Goal: Task Accomplishment & Management: Manage account settings

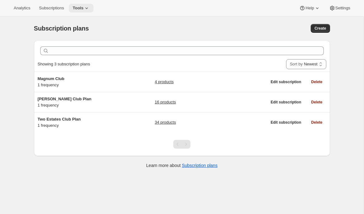
click at [81, 7] on span "Tools" at bounding box center [78, 8] width 11 height 5
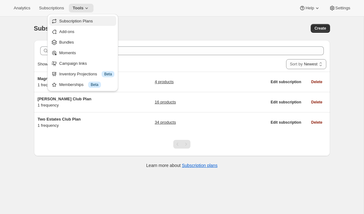
click at [84, 24] on span "Subscription Plans" at bounding box center [86, 21] width 55 height 6
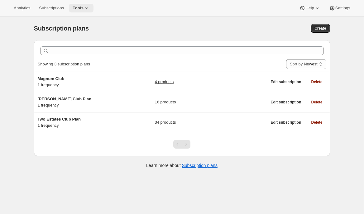
click at [84, 5] on button "Tools" at bounding box center [81, 8] width 25 height 9
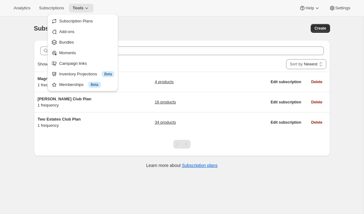
click at [154, 22] on div "Subscription plans. This page is ready Subscription plans Create" at bounding box center [182, 28] width 296 height 24
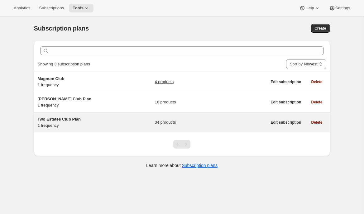
click at [114, 120] on h5 "Two Estates Club Plan" at bounding box center [77, 119] width 78 height 6
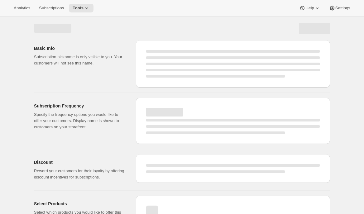
select select "WEEK"
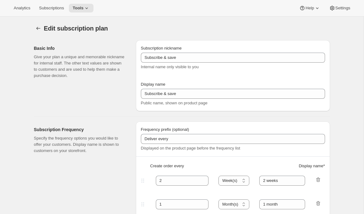
type input "Two Estates Club Plan"
type input "Join the Two Estates Club"
type input "3"
select select "MONTH"
type input "quarter"
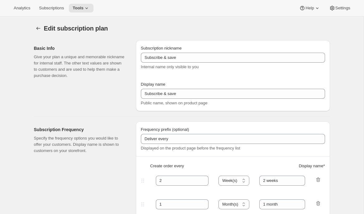
type input "10"
checkbox input "true"
select select "YEARDAY"
select select "2"
select select "5"
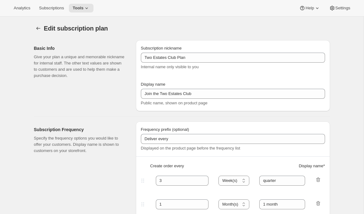
select select "9"
select select "11"
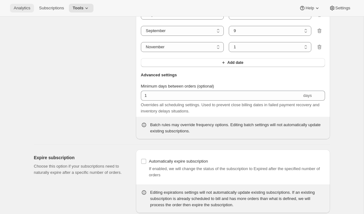
scroll to position [820, 0]
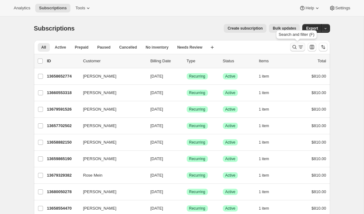
click at [300, 47] on icon "Search and filter results" at bounding box center [300, 47] width 6 height 6
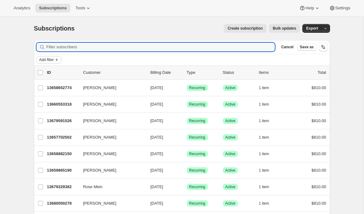
click at [43, 63] on button "Add filter" at bounding box center [48, 59] width 25 height 7
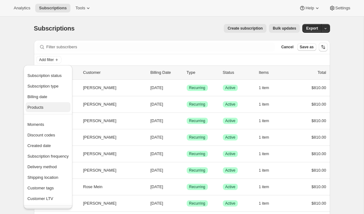
click at [43, 109] on span "Products" at bounding box center [35, 107] width 16 height 5
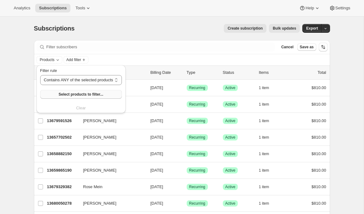
click at [81, 93] on span "Select products to filter..." at bounding box center [81, 94] width 45 height 5
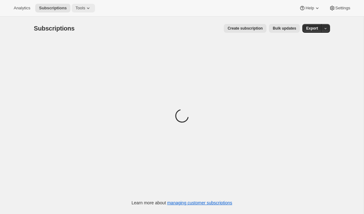
click at [90, 7] on icon at bounding box center [88, 8] width 6 height 6
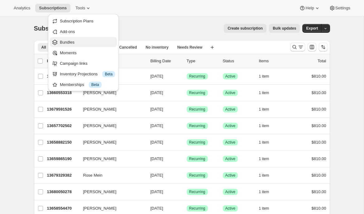
click at [77, 43] on span "Bundles" at bounding box center [87, 42] width 55 height 6
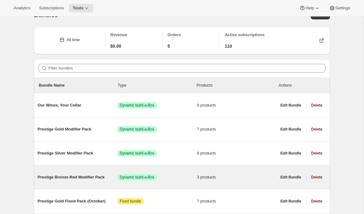
scroll to position [21, 0]
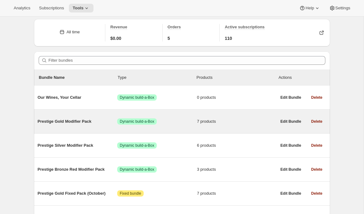
click at [65, 122] on span "Prestige Gold Modifier Pack" at bounding box center [78, 121] width 80 height 6
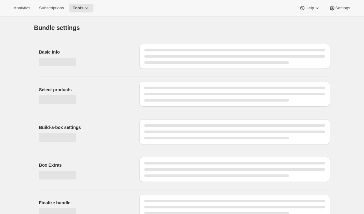
type input "Prestige Gold Modifier Pack"
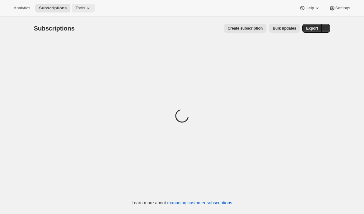
click at [91, 7] on icon at bounding box center [88, 8] width 6 height 6
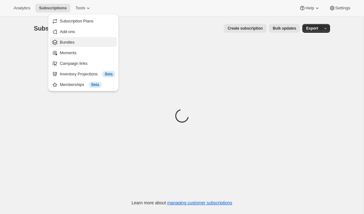
click at [77, 43] on span "Bundles" at bounding box center [87, 42] width 55 height 6
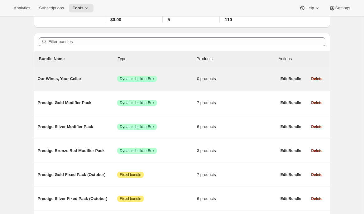
scroll to position [44, 0]
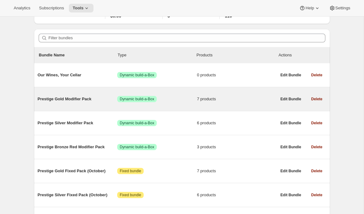
click at [82, 96] on span "Prestige Gold Modifier Pack" at bounding box center [78, 99] width 80 height 6
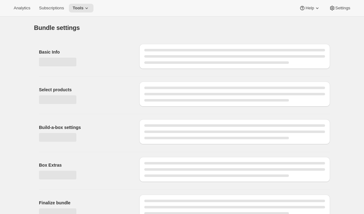
type input "Prestige Gold Modifier Pack"
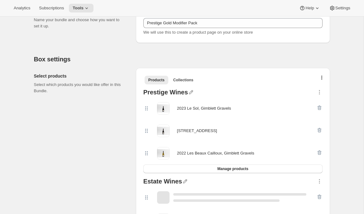
scroll to position [145, 0]
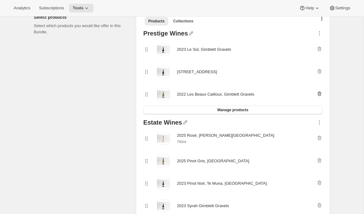
click at [319, 95] on icon "button" at bounding box center [319, 94] width 6 height 6
click at [237, 111] on span "Manage products" at bounding box center [232, 109] width 31 height 5
click at [84, 5] on button "Tools" at bounding box center [81, 8] width 25 height 9
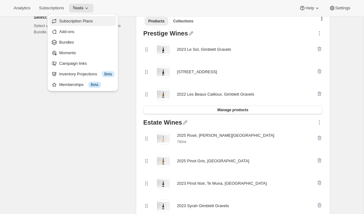
click at [81, 18] on span "Subscription Plans" at bounding box center [86, 21] width 55 height 6
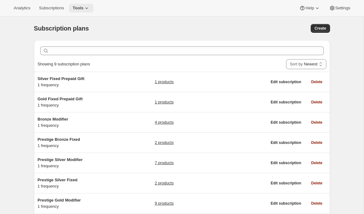
click at [91, 12] on button "Tools" at bounding box center [81, 8] width 25 height 9
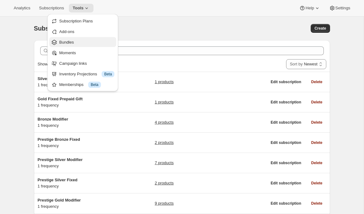
click at [72, 41] on span "Bundles" at bounding box center [66, 42] width 15 height 5
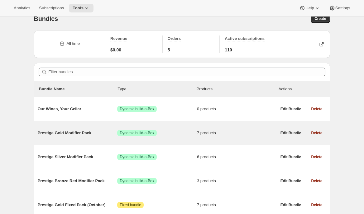
scroll to position [12, 0]
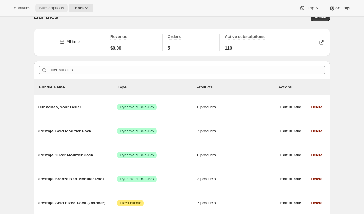
click at [58, 9] on span "Subscriptions" at bounding box center [51, 8] width 25 height 5
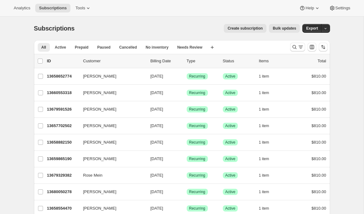
click at [235, 31] on button "Create subscription" at bounding box center [245, 28] width 43 height 9
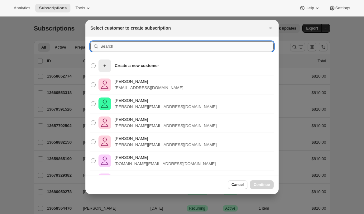
click at [180, 49] on input ":rel:" at bounding box center [186, 46] width 173 height 10
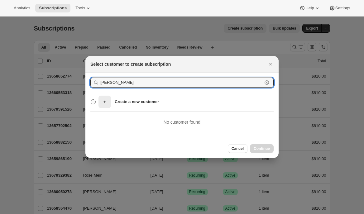
type input "angela neal"
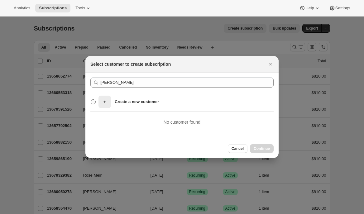
click at [122, 101] on p "Create a new customer" at bounding box center [137, 102] width 44 height 6
click at [91, 100] on input "Create a new customer" at bounding box center [91, 99] width 0 height 0
radio input "true"
click at [264, 147] on span "Continue" at bounding box center [261, 148] width 16 height 5
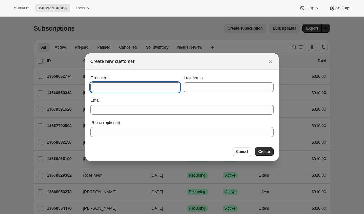
click at [153, 86] on input "First name" at bounding box center [135, 87] width 90 height 10
type input "Angela"
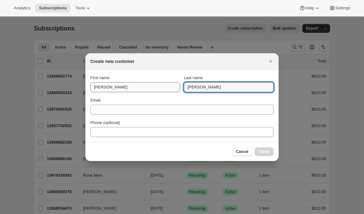
type input "Neal"
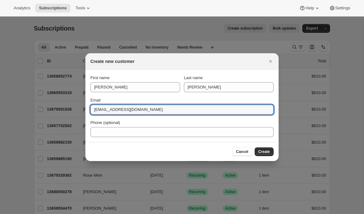
type input "r.aneal@xtra.co.nz"
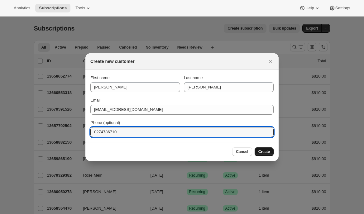
type input "0274786710"
click at [268, 151] on span "Create" at bounding box center [264, 151] width 12 height 5
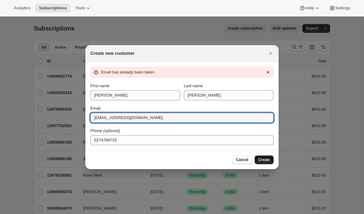
drag, startPoint x: 149, startPoint y: 120, endPoint x: 87, endPoint y: 118, distance: 61.3
click at [87, 118] on section "Email has already been taken First name Angela Last name Neal Email r.aneal@xtr…" at bounding box center [181, 106] width 193 height 88
click at [270, 54] on icon "Close" at bounding box center [270, 53] width 6 height 6
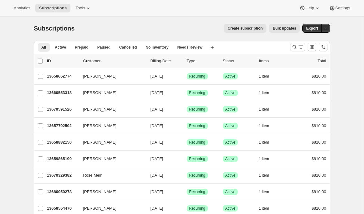
click at [249, 30] on span "Create subscription" at bounding box center [244, 28] width 35 height 5
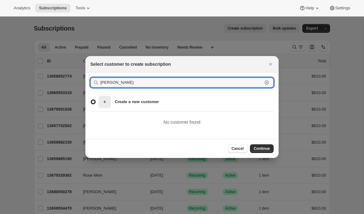
drag, startPoint x: 178, startPoint y: 81, endPoint x: 95, endPoint y: 80, distance: 82.8
click at [95, 80] on div "angela neal Clear" at bounding box center [181, 83] width 183 height 10
paste input "r.aneal@xtra.co.nz"
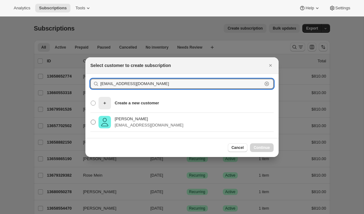
type input "r.aneal@xtra.co.nz"
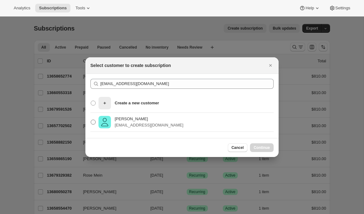
click at [134, 126] on p "r.aneal@xtra.co.nz" at bounding box center [149, 125] width 68 height 6
click at [91, 120] on input "Robert Neal Neal r.aneal@xtra.co.nz" at bounding box center [91, 120] width 0 height 0
radio input "true"
click at [270, 64] on icon "Close" at bounding box center [270, 65] width 2 height 2
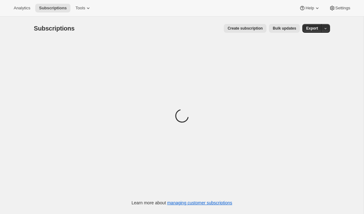
click at [246, 29] on span "Create subscription" at bounding box center [244, 28] width 35 height 5
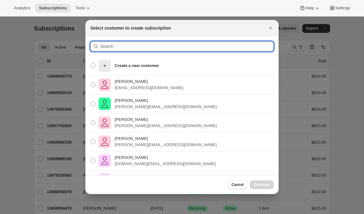
click at [165, 44] on input ":rc:" at bounding box center [186, 46] width 173 height 10
paste input "r.aneal@xtra.co.nz"
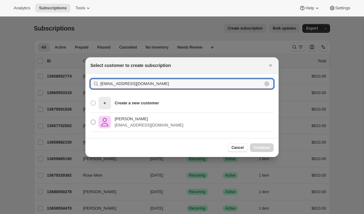
type input "r.aneal@xtra.co.nz"
click at [120, 119] on p "Angela Neal" at bounding box center [149, 119] width 68 height 6
click at [91, 120] on input "Angela Neal r.aneal@xtra.co.nz" at bounding box center [91, 120] width 0 height 0
radio input "true"
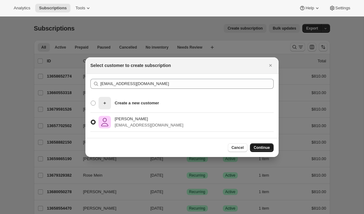
click at [264, 146] on span "Continue" at bounding box center [261, 147] width 16 height 5
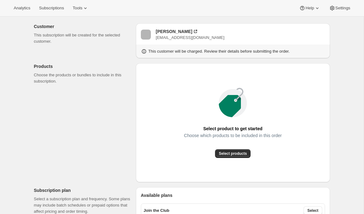
scroll to position [33, 0]
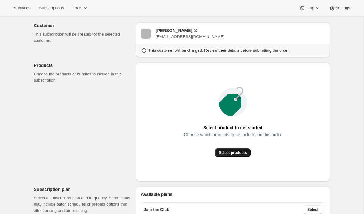
click at [228, 153] on span "Select products" at bounding box center [233, 152] width 28 height 5
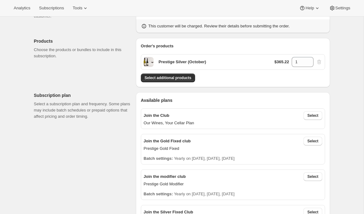
scroll to position [57, 0]
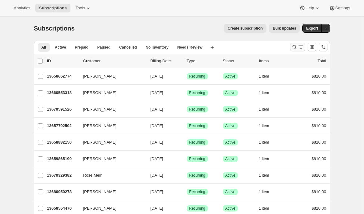
click at [295, 47] on icon "Search and filter results" at bounding box center [294, 47] width 4 height 4
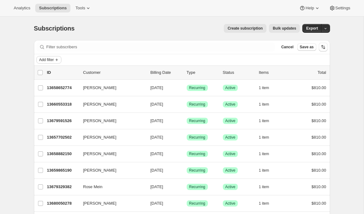
click at [50, 60] on span "Add filter" at bounding box center [46, 59] width 15 height 5
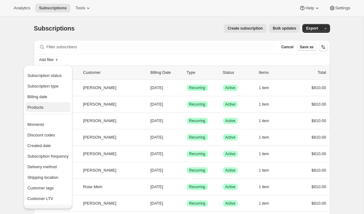
click at [47, 109] on span "Products" at bounding box center [47, 107] width 41 height 6
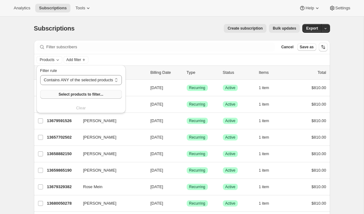
click at [62, 92] on span "Select products to filter..." at bounding box center [81, 94] width 45 height 5
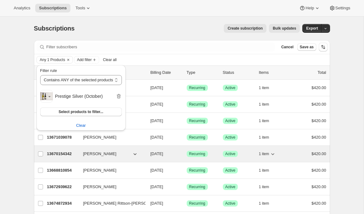
click at [58, 155] on p "13670154342" at bounding box center [62, 154] width 31 height 6
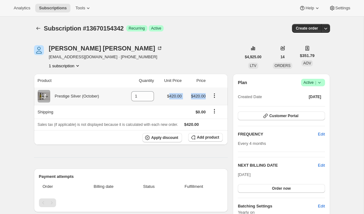
drag, startPoint x: 167, startPoint y: 97, endPoint x: 207, endPoint y: 98, distance: 40.2
click at [207, 98] on tr "Prestige Silver (October) 1 $420.00 $420.00" at bounding box center [131, 95] width 194 height 17
click at [207, 98] on td "$420.00" at bounding box center [195, 95] width 24 height 17
drag, startPoint x: 169, startPoint y: 95, endPoint x: 205, endPoint y: 97, distance: 35.8
click at [205, 97] on tr "Prestige Silver (October) 1 $420.00 $420.00" at bounding box center [131, 95] width 194 height 17
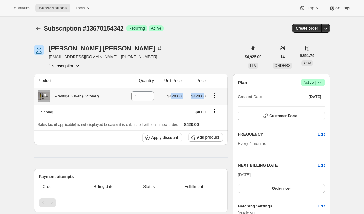
click at [205, 97] on span "$420.00" at bounding box center [198, 96] width 15 height 5
click at [259, 120] on button "Customer Portal" at bounding box center [281, 115] width 87 height 9
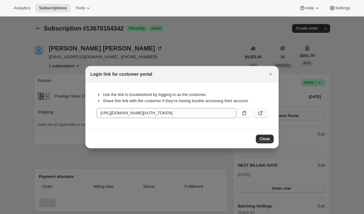
click at [262, 112] on icon ":rcc:" at bounding box center [260, 113] width 6 height 6
click at [272, 72] on icon "Close" at bounding box center [270, 74] width 6 height 6
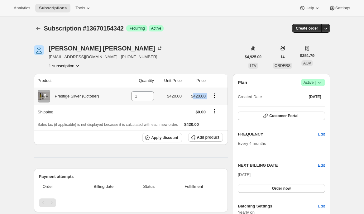
drag, startPoint x: 193, startPoint y: 96, endPoint x: 209, endPoint y: 96, distance: 15.6
click at [209, 96] on tr "Prestige Silver (October) 1 $420.00 $420.00" at bounding box center [131, 95] width 194 height 17
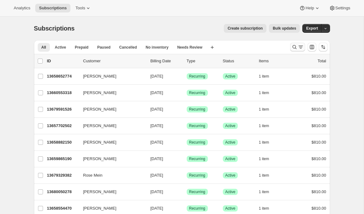
click at [300, 47] on icon "Search and filter results" at bounding box center [300, 47] width 6 height 6
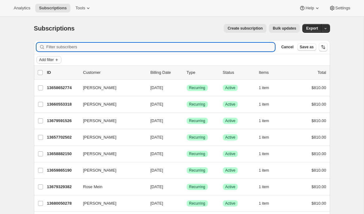
click at [44, 59] on span "Add filter" at bounding box center [46, 59] width 15 height 5
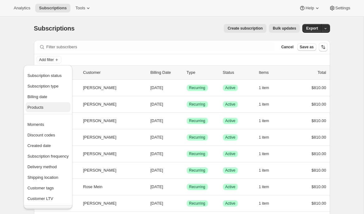
click at [44, 110] on span "Products" at bounding box center [47, 107] width 41 height 6
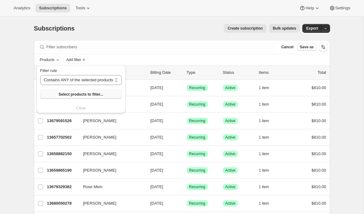
click at [64, 94] on span "Select products to filter..." at bounding box center [81, 94] width 45 height 5
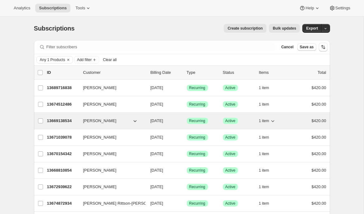
click at [60, 118] on p "13669138534" at bounding box center [62, 121] width 31 height 6
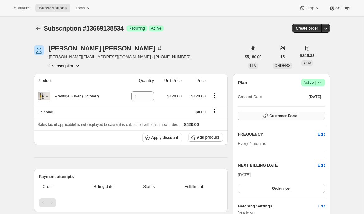
click at [265, 114] on icon "button" at bounding box center [265, 116] width 6 height 6
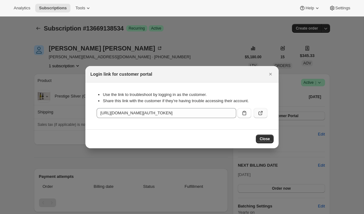
click at [260, 113] on icon ":rcc:" at bounding box center [260, 113] width 6 height 6
click at [270, 74] on icon "Close" at bounding box center [270, 74] width 2 height 2
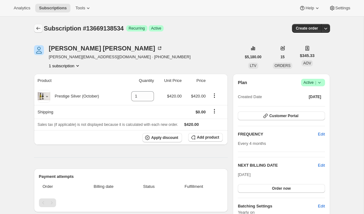
click at [36, 27] on icon "Subscriptions" at bounding box center [38, 28] width 6 height 6
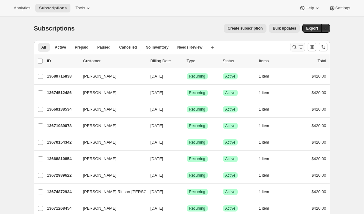
click at [295, 49] on icon "Search and filter results" at bounding box center [294, 47] width 6 height 6
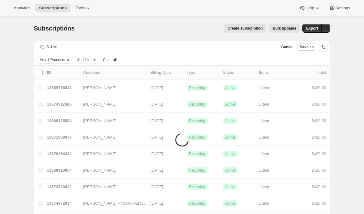
click at [70, 59] on icon "Clear" at bounding box center [68, 59] width 5 height 5
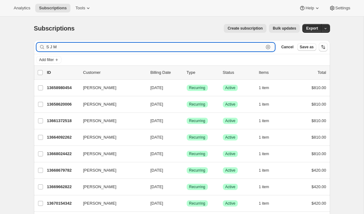
click at [96, 51] on input "S J M" at bounding box center [154, 47] width 217 height 9
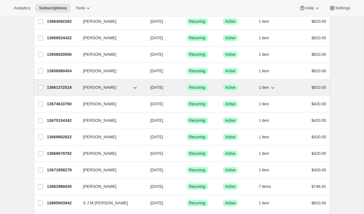
scroll to position [142, 0]
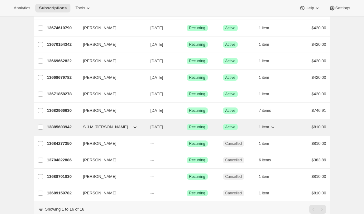
type input "S J M Duncan"
click at [64, 125] on p "13885603942" at bounding box center [62, 127] width 31 height 6
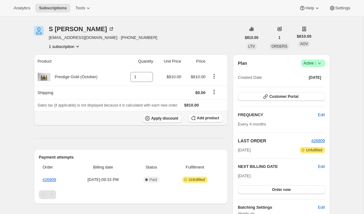
scroll to position [20, 0]
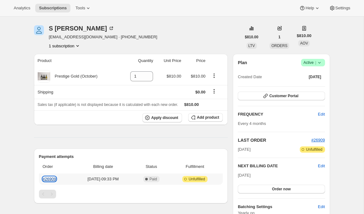
click at [52, 179] on link "#26909" at bounding box center [49, 179] width 13 height 5
click at [278, 96] on span "Customer Portal" at bounding box center [283, 95] width 29 height 5
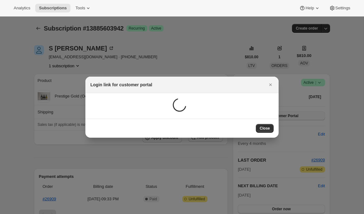
scroll to position [0, 0]
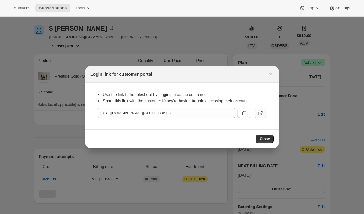
click at [265, 112] on button ":rpb:" at bounding box center [260, 113] width 14 height 10
click at [271, 72] on icon "Close" at bounding box center [270, 74] width 6 height 6
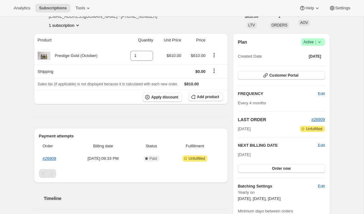
scroll to position [41, 0]
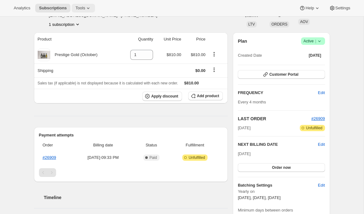
click at [79, 7] on span "Tools" at bounding box center [80, 8] width 10 height 5
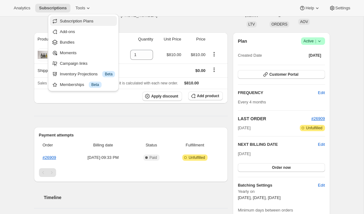
click at [87, 21] on span "Subscription Plans" at bounding box center [77, 21] width 34 height 5
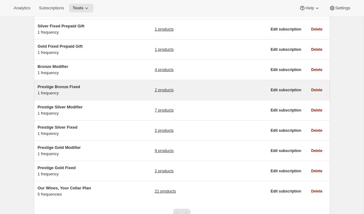
scroll to position [53, 0]
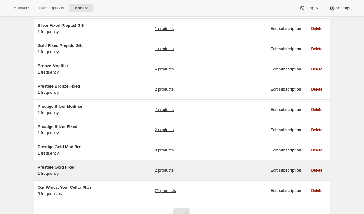
click at [56, 168] on span "Prestige Gold Fixed" at bounding box center [57, 167] width 38 height 5
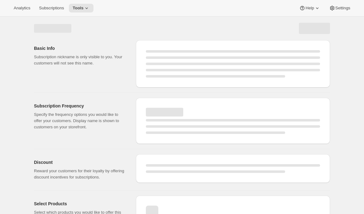
select select "WEEK"
select select "MONTH"
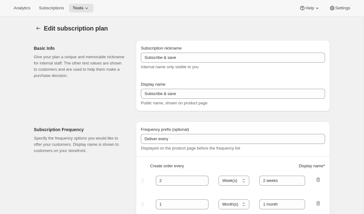
type input "Prestige Gold Fixed"
type input "Join the Gold Fixed club"
type input "4"
select select "MONTH"
type input "4 months"
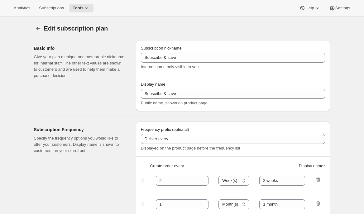
type input "Don’t forget to double-check your payment and shipping information before confi…"
checkbox input "true"
select select "YEARDAY"
select select "2"
select select "5"
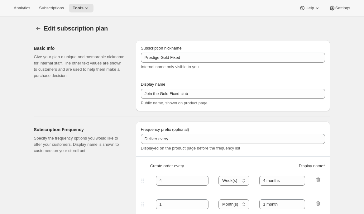
select select "6"
select select "5"
select select "10"
select select "5"
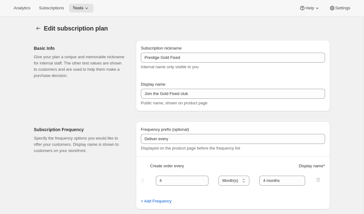
scroll to position [293, 0]
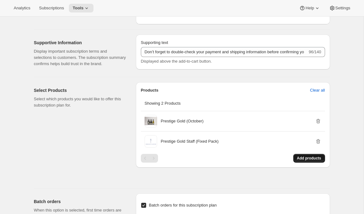
click at [312, 161] on button "Add products" at bounding box center [309, 158] width 32 height 9
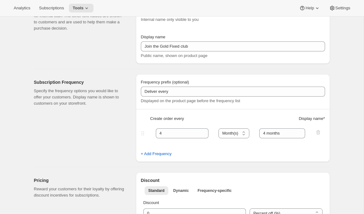
scroll to position [0, 0]
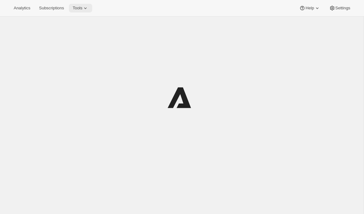
click at [82, 6] on span "Tools" at bounding box center [78, 8] width 10 height 5
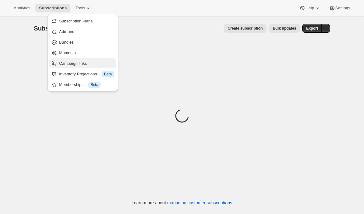
click at [68, 66] on span "Campaign links" at bounding box center [86, 63] width 55 height 6
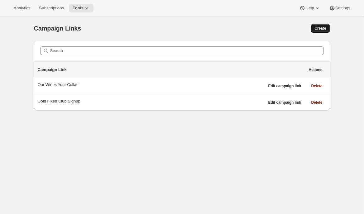
click at [321, 31] on button "Create" at bounding box center [319, 28] width 19 height 9
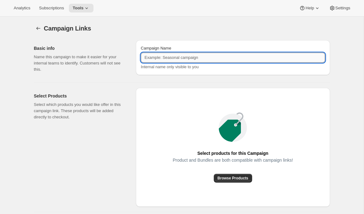
click at [195, 56] on input "Campaign Name" at bounding box center [233, 58] width 184 height 10
type input "Gold Sign up with welcome product"
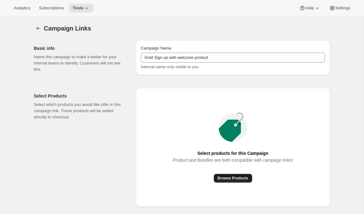
click at [222, 177] on span "Browse Products" at bounding box center [232, 178] width 31 height 5
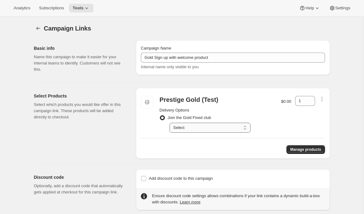
click at [195, 126] on select "Select Deliver every 4 months" at bounding box center [209, 128] width 81 height 10
select select "gid://shopify/SellingPlan/2382692454"
click at [169, 123] on select "Select Deliver every 4 months" at bounding box center [209, 128] width 81 height 10
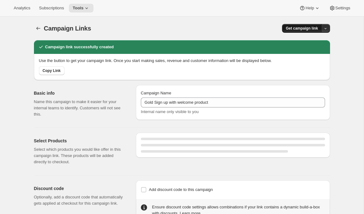
select select "gid://shopify/SellingPlan/2382692454"
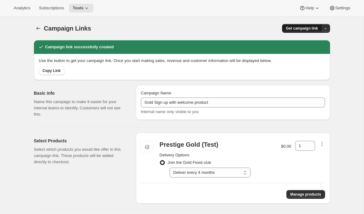
click at [303, 28] on span "Get campaign link" at bounding box center [301, 28] width 32 height 5
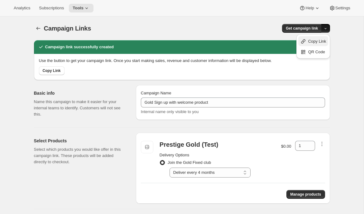
click at [309, 43] on span "Copy Link" at bounding box center [317, 41] width 18 height 5
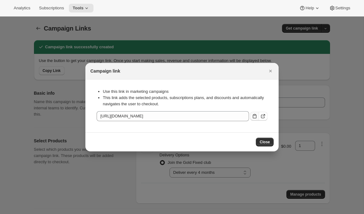
click at [254, 117] on icon ":r18:" at bounding box center [254, 116] width 6 height 6
click at [267, 71] on icon "Close" at bounding box center [270, 71] width 6 height 6
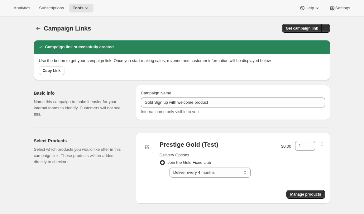
click at [344, 82] on div "Campaign Links. This page is ready Campaign Links Get campaign link Campaign li…" at bounding box center [181, 141] width 363 height 251
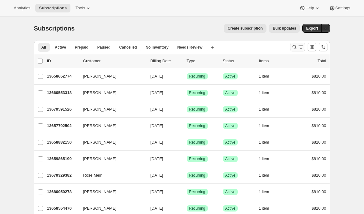
click at [294, 47] on icon "Search and filter results" at bounding box center [294, 47] width 6 height 6
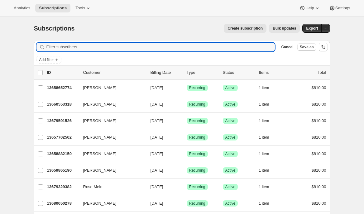
paste input "[PERSON_NAME][EMAIL_ADDRESS][PERSON_NAME][DOMAIN_NAME]"
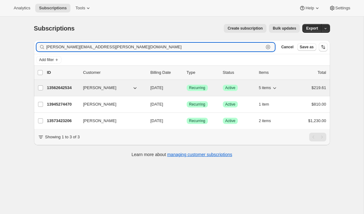
type input "[PERSON_NAME][EMAIL_ADDRESS][PERSON_NAME][DOMAIN_NAME]"
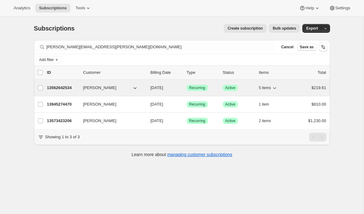
click at [60, 88] on p "13562642534" at bounding box center [62, 88] width 31 height 6
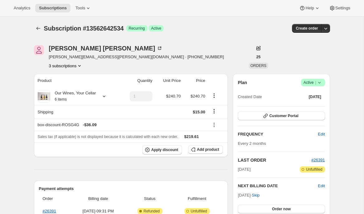
click at [69, 66] on button "3 subscriptions" at bounding box center [66, 66] width 34 height 6
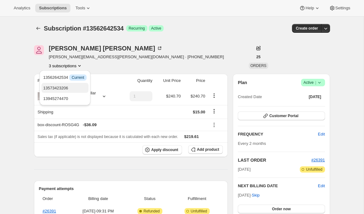
click at [66, 91] on span "13573423206" at bounding box center [64, 88] width 43 height 6
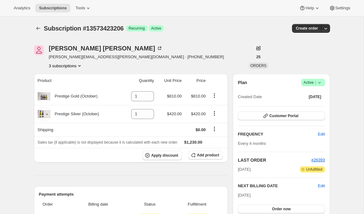
click at [72, 63] on button "3 subscriptions" at bounding box center [66, 66] width 34 height 6
click at [59, 95] on button "13945274470" at bounding box center [64, 98] width 47 height 10
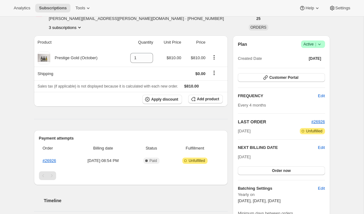
scroll to position [46, 0]
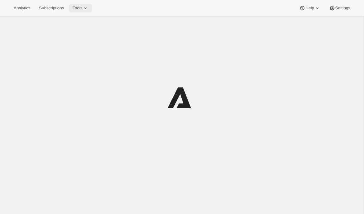
click at [78, 8] on span "Tools" at bounding box center [78, 8] width 10 height 5
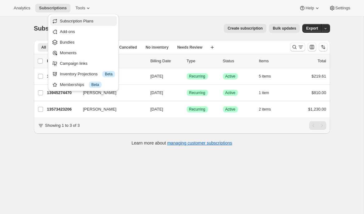
click at [82, 23] on span "Subscription Plans" at bounding box center [87, 21] width 55 height 6
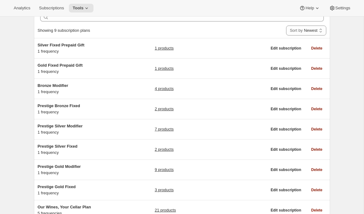
scroll to position [34, 0]
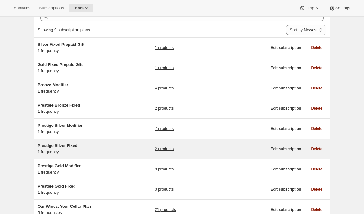
click at [58, 147] on span "Prestige Silver Fixed" at bounding box center [58, 145] width 40 height 5
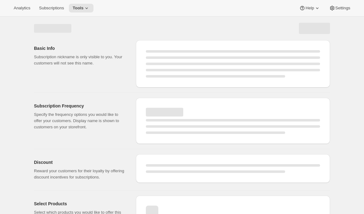
select select "WEEK"
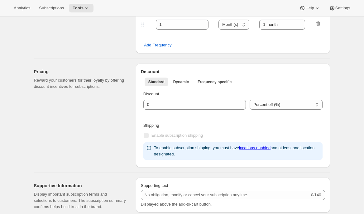
type input "Prestige Silver Fixed"
type input "Join the Silver Fixed Club"
type input "4"
select select "MONTH"
type input "4 Months"
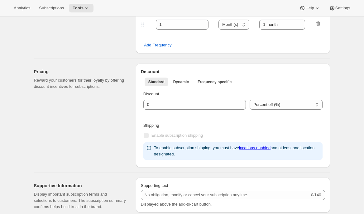
type input "Don’t forget to double-check your payment and shipping information before confi…"
checkbox input "true"
select select "YEARDAY"
select select "2"
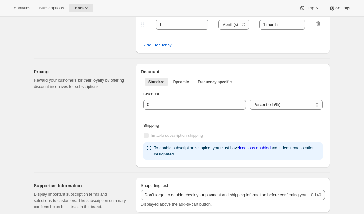
select select "8"
select select "6"
select select "8"
select select "10"
select select "8"
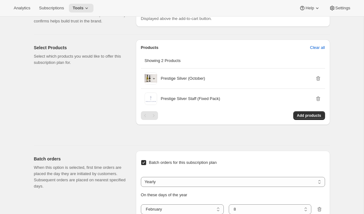
scroll to position [336, 0]
click at [305, 118] on span "Add products" at bounding box center [309, 115] width 24 height 5
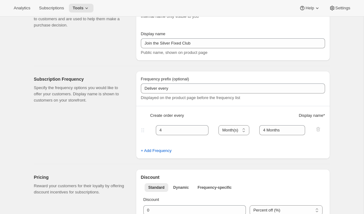
scroll to position [0, 0]
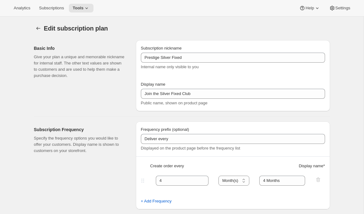
click at [51, 13] on div "Analytics Subscriptions Tools Help Settings" at bounding box center [182, 8] width 364 height 16
click at [51, 5] on button "Subscriptions" at bounding box center [51, 8] width 32 height 9
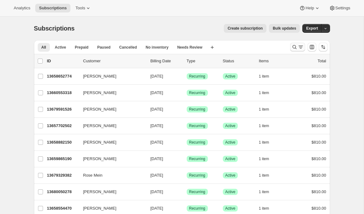
click at [295, 44] on button "Search and filter results" at bounding box center [297, 47] width 15 height 9
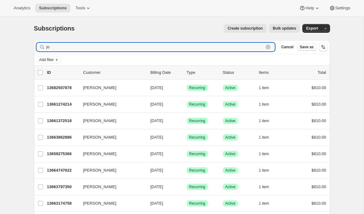
type input "j"
paste input "https://admin.shopify.com/store/craggy-range/apps/flow/editor/01990dad-ef46-762…"
type input "https://admin.shopify.com/store/craggy-range/apps/flow/editor/01990dad-ef46-762…"
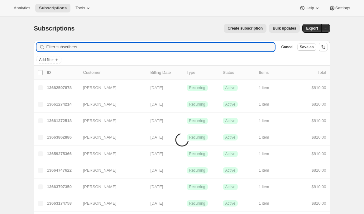
type input "https://admin.shopify.com/store/craggy-range/apps/flow/editor/01990dad-ef46-762…"
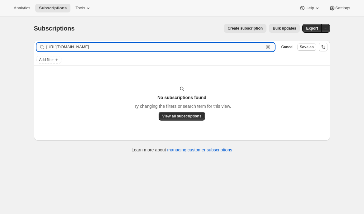
click at [183, 48] on input "https://admin.shopify.com/store/craggy-range/apps/flow/editor/01990dad-ef46-762…" at bounding box center [154, 47] width 217 height 9
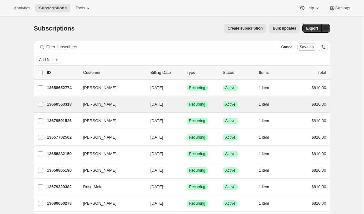
click at [55, 98] on div "Robert Downey 13660553318 Robert Downey 10/05/2025 Success Recurring Success Ac…" at bounding box center [182, 104] width 296 height 16
click at [65, 105] on p "13660553318" at bounding box center [62, 104] width 31 height 6
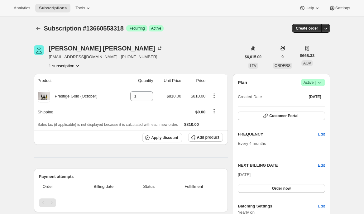
scroll to position [128, 0]
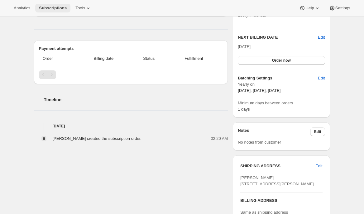
click at [44, 6] on span "Subscriptions" at bounding box center [53, 8] width 28 height 5
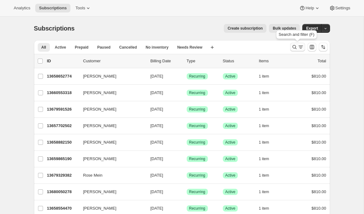
click at [301, 49] on icon "Search and filter results" at bounding box center [300, 47] width 6 height 6
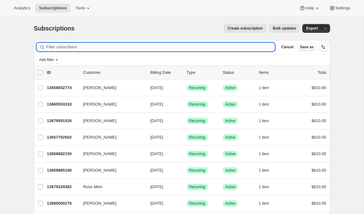
click at [219, 49] on input "Filter subscribers" at bounding box center [160, 47] width 228 height 9
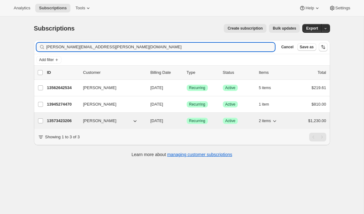
type input "joanne.deitch@craggyrange.com"
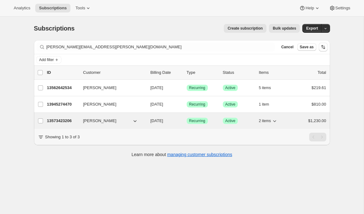
click at [50, 122] on p "13573423206" at bounding box center [62, 121] width 31 height 6
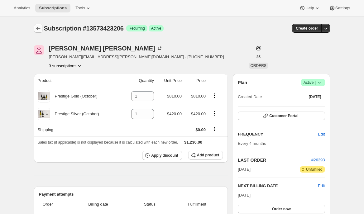
click at [38, 25] on icon "Subscriptions" at bounding box center [38, 28] width 6 height 6
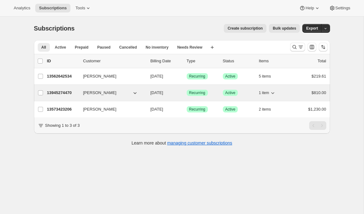
click at [52, 92] on p "13945274470" at bounding box center [62, 93] width 31 height 6
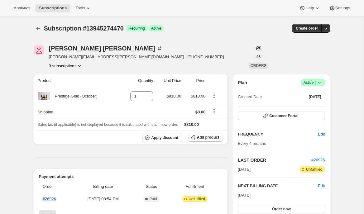
click at [320, 81] on icon at bounding box center [319, 82] width 6 height 6
click at [306, 106] on span "Cancel subscription" at bounding box center [310, 105] width 35 height 5
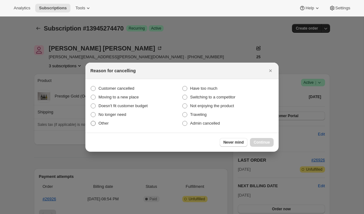
click at [100, 121] on span "Other" at bounding box center [103, 123] width 10 height 5
click at [91, 121] on input "Other" at bounding box center [91, 121] width 0 height 0
radio input "true"
click at [271, 142] on button "Continue" at bounding box center [262, 142] width 24 height 9
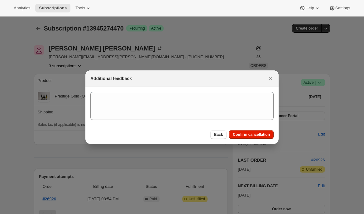
click at [212, 126] on div "Back Confirm cancellation" at bounding box center [181, 134] width 193 height 19
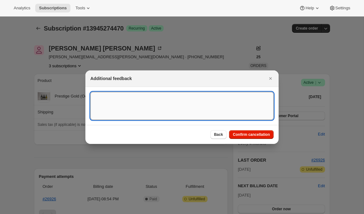
click at [207, 113] on textarea ":r19d:" at bounding box center [181, 106] width 183 height 28
type textarea "testing"
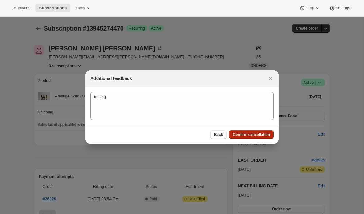
click at [241, 134] on span "Confirm cancellation" at bounding box center [251, 134] width 37 height 5
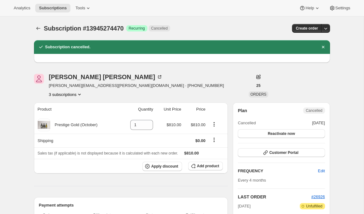
click at [62, 92] on button "3 subscriptions" at bounding box center [66, 94] width 34 height 6
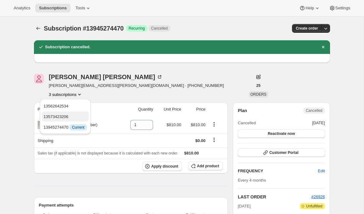
click at [60, 117] on span "13573423206" at bounding box center [56, 116] width 25 height 5
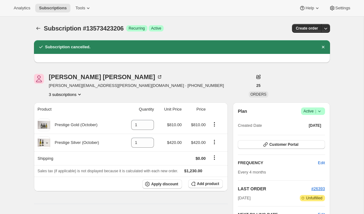
click at [317, 109] on icon at bounding box center [319, 111] width 6 height 6
click at [311, 132] on span "Cancel subscription" at bounding box center [310, 134] width 35 height 5
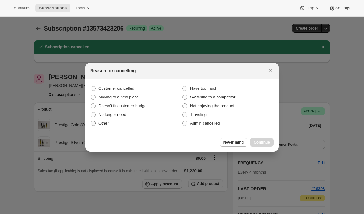
click at [98, 119] on label "Other" at bounding box center [136, 123] width 92 height 9
click at [91, 121] on input "Other" at bounding box center [91, 121] width 0 height 0
radio input "true"
click at [256, 141] on span "Continue" at bounding box center [261, 142] width 16 height 5
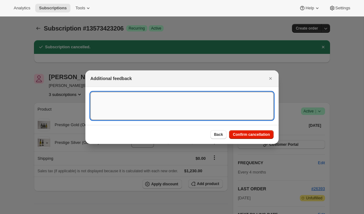
click at [136, 110] on textarea ":r1dr:" at bounding box center [181, 106] width 183 height 28
type textarea "testing"
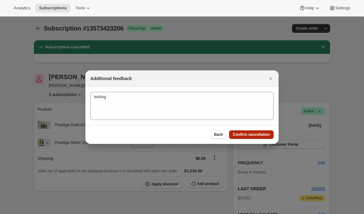
click at [246, 134] on span "Confirm cancellation" at bounding box center [251, 134] width 37 height 5
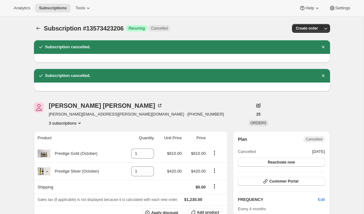
click at [65, 120] on button "3 subscriptions" at bounding box center [66, 123] width 34 height 6
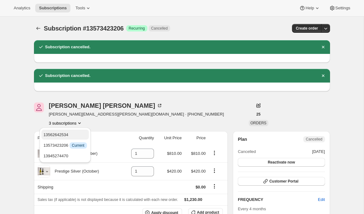
click at [63, 138] on button "13562642534" at bounding box center [64, 134] width 47 height 10
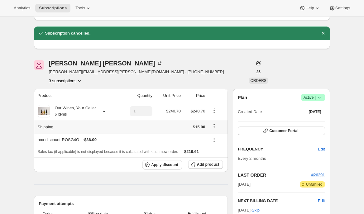
scroll to position [40, 0]
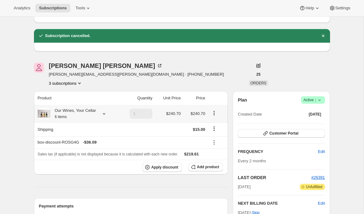
click at [104, 113] on icon at bounding box center [104, 114] width 6 height 6
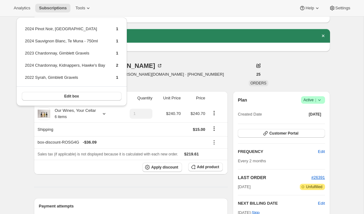
click at [181, 66] on div "Joanne Deitch joanne.deitch@craggyrange.com · +64272303950 3 subscriptions" at bounding box center [137, 75] width 207 height 24
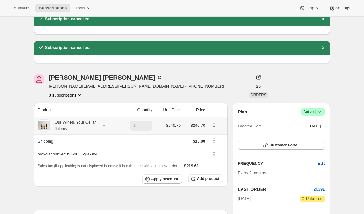
scroll to position [25, 0]
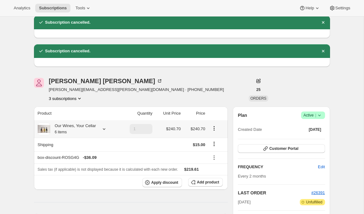
click at [105, 130] on icon at bounding box center [104, 129] width 6 height 6
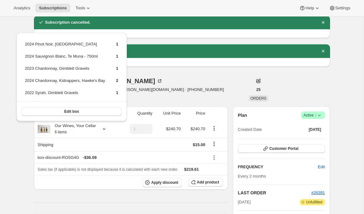
click at [184, 89] on div "Joanne Deitch joanne.deitch@craggyrange.com · +64272303950 3 subscriptions" at bounding box center [137, 90] width 207 height 24
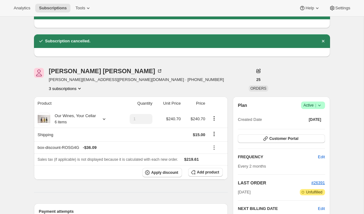
scroll to position [0, 0]
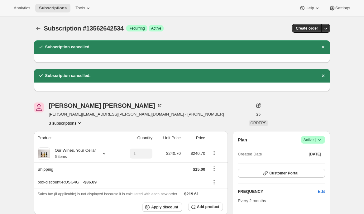
click at [322, 139] on icon at bounding box center [319, 140] width 6 height 6
click at [303, 160] on span "Cancel subscription" at bounding box center [310, 162] width 35 height 5
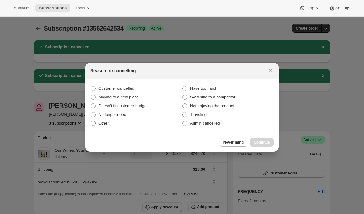
click at [104, 121] on span "Other" at bounding box center [103, 123] width 10 height 5
click at [91, 121] on input "Other" at bounding box center [91, 121] width 0 height 0
radio input "true"
click at [261, 142] on span "Continue" at bounding box center [261, 142] width 16 height 5
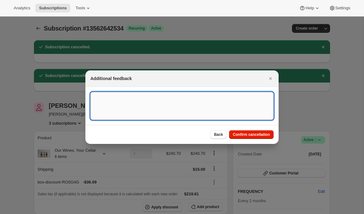
click at [155, 109] on textarea ":r1i8:" at bounding box center [181, 106] width 183 height 28
type textarea "testing"
click at [247, 137] on button "Confirm cancellation" at bounding box center [251, 134] width 45 height 9
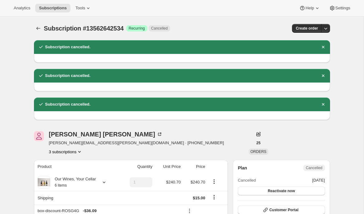
click at [37, 27] on icon "Subscriptions" at bounding box center [38, 28] width 4 height 3
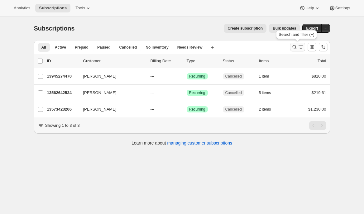
click at [297, 46] on icon "Search and filter results" at bounding box center [300, 47] width 6 height 6
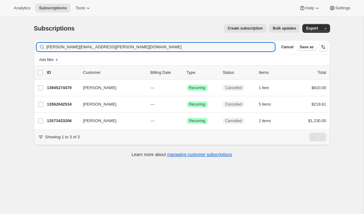
drag, startPoint x: 115, startPoint y: 46, endPoint x: 1, endPoint y: 40, distance: 113.5
click at [1, 41] on div "Subscriptions. This page is ready Subscriptions Create subscription Bulk update…" at bounding box center [181, 123] width 363 height 214
type input "joanne.deitch@craggyrange.com"
click at [191, 23] on div "Subscriptions. This page is ready Subscriptions Create subscription Bulk update…" at bounding box center [182, 28] width 296 height 24
drag, startPoint x: 69, startPoint y: 48, endPoint x: 42, endPoint y: 48, distance: 26.8
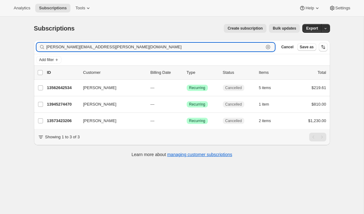
click at [42, 48] on div "joanne.deitch@craggyrange.com Clear" at bounding box center [155, 47] width 238 height 9
drag, startPoint x: 98, startPoint y: 48, endPoint x: 19, endPoint y: 44, distance: 79.5
click at [19, 44] on div "Subscriptions. This page is ready Subscriptions Create subscription Bulk update…" at bounding box center [181, 123] width 363 height 214
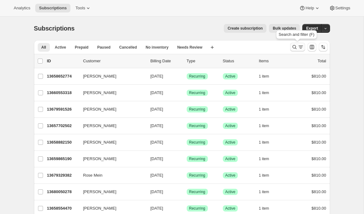
click at [292, 49] on icon "Search and filter results" at bounding box center [294, 47] width 6 height 6
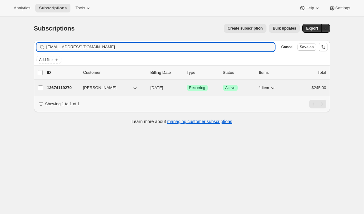
type input "[EMAIL_ADDRESS][DOMAIN_NAME]"
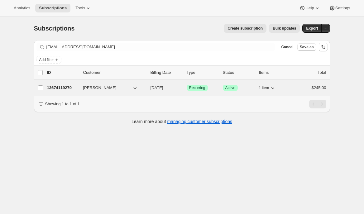
click at [61, 88] on p "13674119270" at bounding box center [62, 88] width 31 height 6
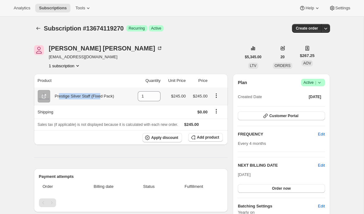
drag, startPoint x: 59, startPoint y: 96, endPoint x: 106, endPoint y: 97, distance: 47.3
click at [104, 97] on div "Prestige Silver Staff (Fixed Pack)" at bounding box center [82, 96] width 64 height 6
click at [93, 148] on div "Product Quantity Unit Price Price Prestige Silver Staff (Fixed Pack) 1 $245.00 …" at bounding box center [131, 172] width 194 height 196
drag, startPoint x: 172, startPoint y: 97, endPoint x: 207, endPoint y: 97, distance: 34.9
click at [207, 97] on tr "Prestige Silver Staff (Fixed Pack) 1 $245.00 $245.00" at bounding box center [131, 95] width 194 height 17
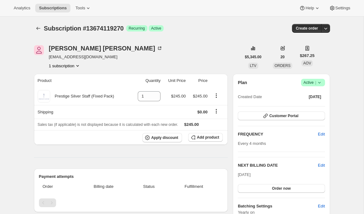
click at [176, 157] on hr at bounding box center [131, 157] width 194 height 0
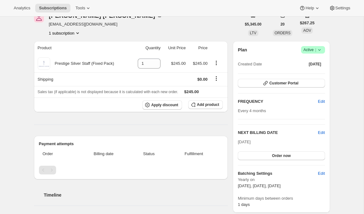
scroll to position [39, 0]
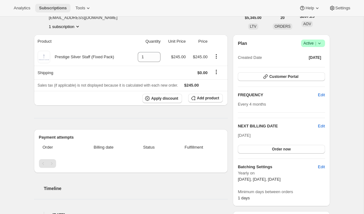
click at [62, 8] on span "Subscriptions" at bounding box center [53, 8] width 28 height 5
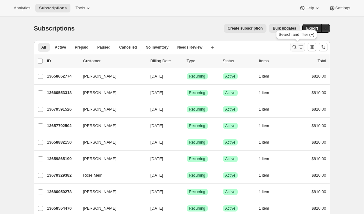
click at [295, 49] on icon "Search and filter results" at bounding box center [294, 47] width 6 height 6
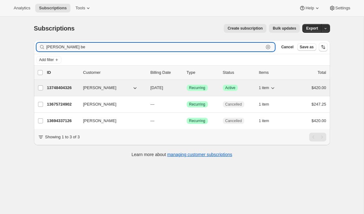
type input "[PERSON_NAME] be"
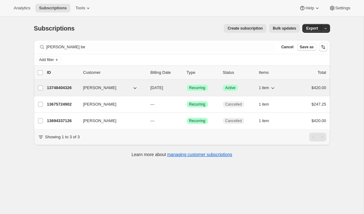
click at [64, 87] on p "13748404326" at bounding box center [62, 88] width 31 height 6
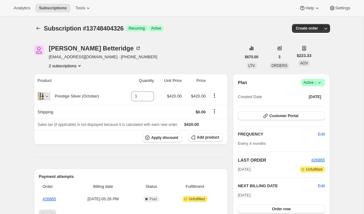
click at [78, 66] on icon "Product actions" at bounding box center [79, 66] width 6 height 6
click at [73, 74] on span "13675724902" at bounding box center [64, 77] width 43 height 6
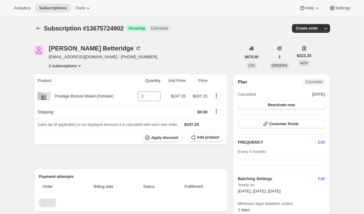
click at [64, 66] on button "2 subscriptions" at bounding box center [66, 66] width 34 height 6
click at [58, 87] on span "13748404326" at bounding box center [56, 88] width 25 height 5
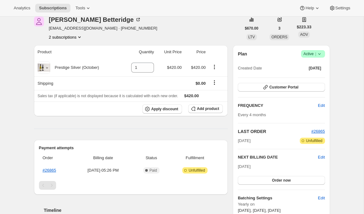
scroll to position [36, 0]
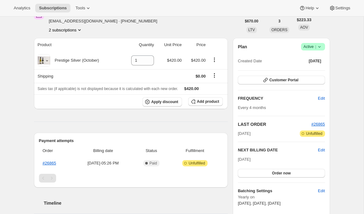
drag, startPoint x: 238, startPoint y: 159, endPoint x: 266, endPoint y: 159, distance: 28.0
click at [266, 159] on div "[DATE] Order now" at bounding box center [281, 166] width 87 height 21
drag, startPoint x: 238, startPoint y: 160, endPoint x: 227, endPoint y: 160, distance: 10.6
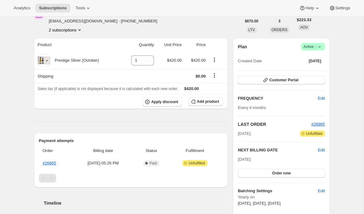
click at [223, 124] on div "Product Quantity Unit Price Price Prestige Silver (October) 1 $420.00 $420.00 S…" at bounding box center [131, 161] width 194 height 246
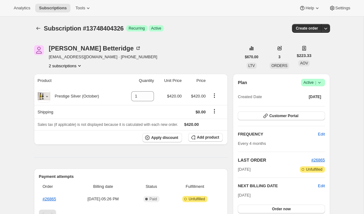
click at [38, 29] on icon "Subscriptions" at bounding box center [38, 28] width 6 height 6
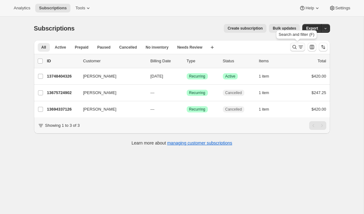
click at [296, 49] on icon "Search and filter results" at bounding box center [294, 47] width 6 height 6
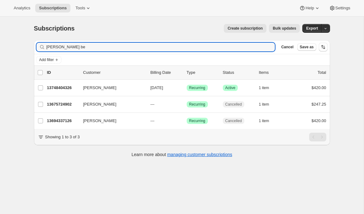
drag, startPoint x: 75, startPoint y: 50, endPoint x: 36, endPoint y: 47, distance: 38.7
click at [36, 47] on div "alex be Clear" at bounding box center [155, 47] width 238 height 9
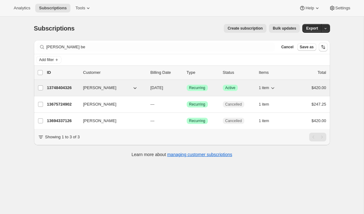
click at [65, 90] on p "13748404326" at bounding box center [62, 88] width 31 height 6
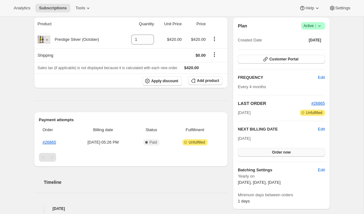
scroll to position [58, 0]
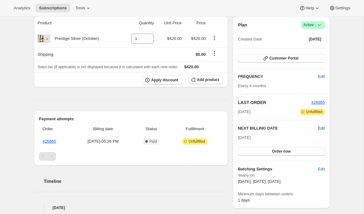
click at [321, 129] on span "Edit" at bounding box center [321, 128] width 7 height 6
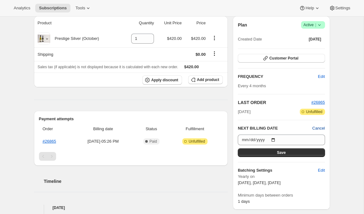
click at [321, 129] on span "Cancel" at bounding box center [318, 128] width 12 height 6
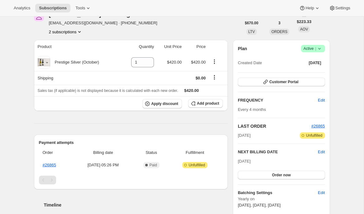
scroll to position [0, 0]
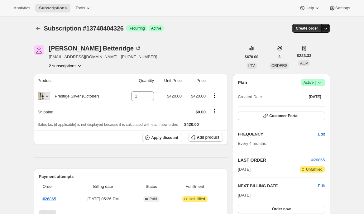
click at [326, 28] on icon "button" at bounding box center [325, 28] width 6 height 6
click at [294, 52] on span "Create custom one-time order" at bounding box center [299, 51] width 54 height 5
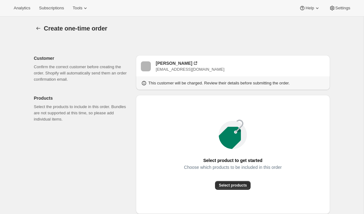
scroll to position [92, 0]
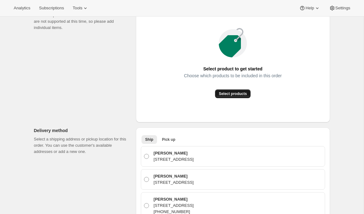
click at [244, 94] on span "Select products" at bounding box center [233, 93] width 28 height 5
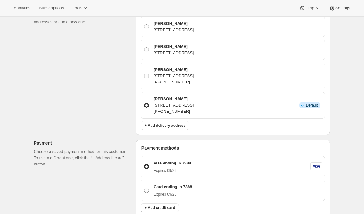
scroll to position [0, 0]
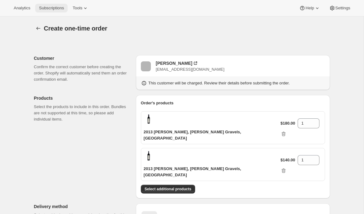
click at [50, 8] on span "Subscriptions" at bounding box center [51, 8] width 25 height 5
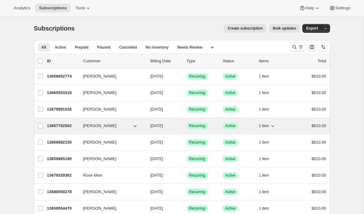
click at [57, 126] on p "13657702502" at bounding box center [62, 126] width 31 height 6
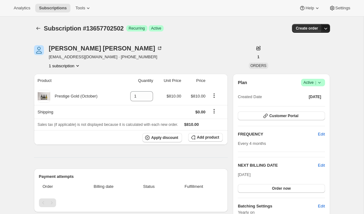
click at [325, 28] on icon "button" at bounding box center [325, 28] width 6 height 6
click at [300, 54] on span "Create custom one-time order" at bounding box center [299, 51] width 54 height 5
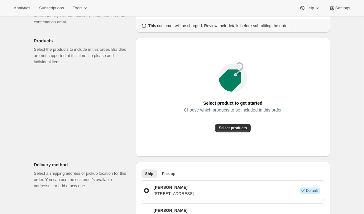
scroll to position [58, 0]
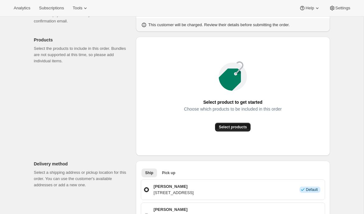
click at [242, 123] on button "Select products" at bounding box center [232, 127] width 35 height 9
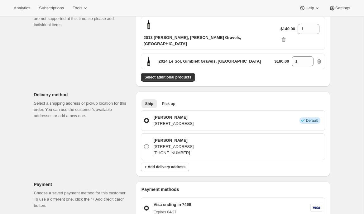
scroll to position [95, 0]
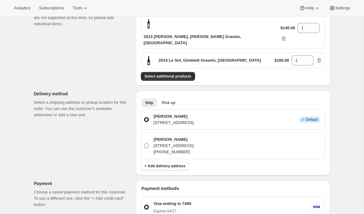
click at [162, 143] on p "625 Scotsman Valley Road, Tauwhare, WKO, 3371, New Zealand" at bounding box center [173, 146] width 40 height 6
click at [144, 143] on input "Sandra Cottle 625 Scotsman Valley Road, Tauwhare, WKO, 3371, New Zealand +64275…" at bounding box center [144, 143] width 0 height 0
radio input "true"
click at [167, 120] on p "625 Scotsman Valley Road, Tauwhare, WKO, 3371, New Zealand" at bounding box center [173, 123] width 40 height 6
click at [144, 117] on input "Sandra Cottle 625 Scotsman Valley Road, Tauwhare, WKO, 3371, New Zealand Info D…" at bounding box center [144, 117] width 0 height 0
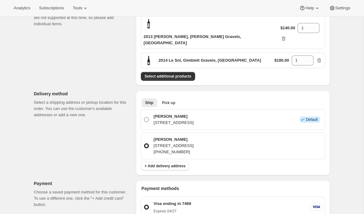
radio input "true"
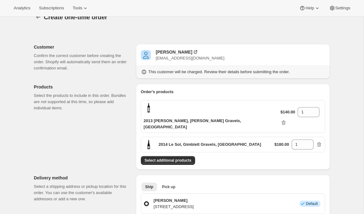
scroll to position [0, 0]
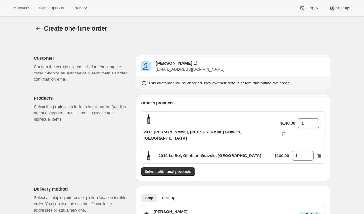
click at [319, 155] on icon "button" at bounding box center [319, 156] width 1 height 2
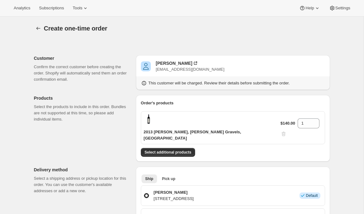
click at [318, 118] on div "$140.00 1" at bounding box center [301, 127] width 42 height 19
click at [82, 8] on span "Tools" at bounding box center [78, 8] width 10 height 5
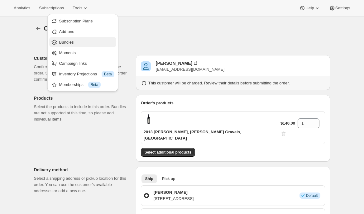
click at [103, 42] on span "Bundles" at bounding box center [86, 42] width 55 height 6
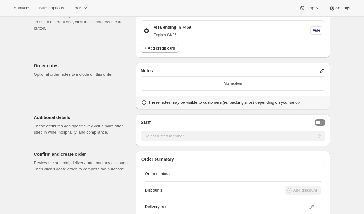
scroll to position [300, 0]
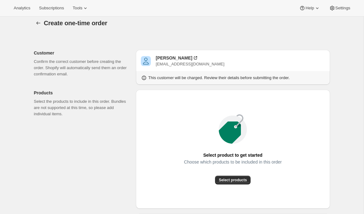
scroll to position [0, 0]
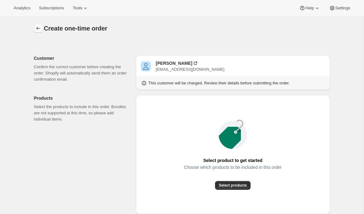
click at [36, 26] on icon "button" at bounding box center [38, 28] width 6 height 6
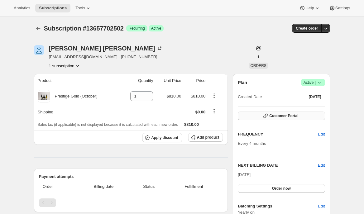
click at [281, 117] on span "Customer Portal" at bounding box center [283, 115] width 29 height 5
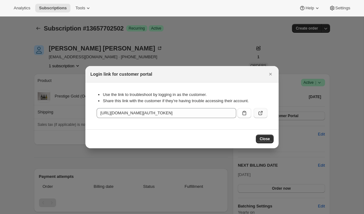
click at [262, 113] on icon ":r1ic:" at bounding box center [260, 113] width 6 height 6
click at [267, 73] on icon "Close" at bounding box center [270, 74] width 6 height 6
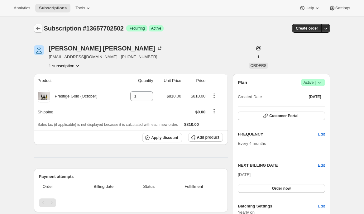
click at [39, 26] on icon "Subscriptions" at bounding box center [38, 28] width 6 height 6
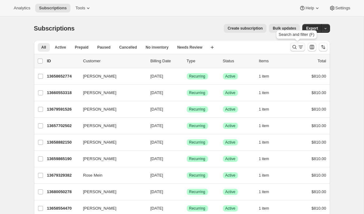
click at [299, 48] on icon "Search and filter results" at bounding box center [300, 47] width 6 height 6
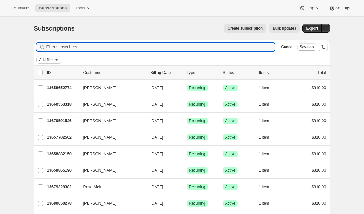
click at [48, 60] on span "Add filter" at bounding box center [46, 59] width 15 height 5
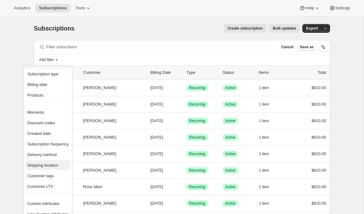
scroll to position [12, 0]
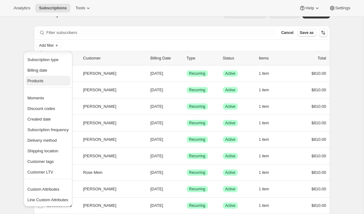
click at [41, 80] on span "Products" at bounding box center [35, 80] width 16 height 5
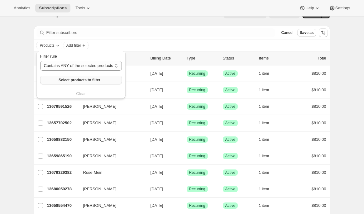
click at [100, 78] on span "Select products to filter..." at bounding box center [81, 80] width 45 height 5
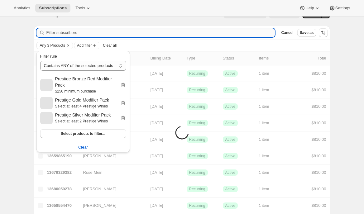
click at [198, 30] on input "Filter subscribers" at bounding box center [160, 32] width 228 height 9
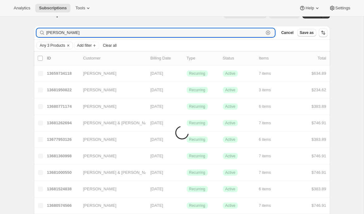
drag, startPoint x: 62, startPoint y: 33, endPoint x: 36, endPoint y: 31, distance: 25.9
click at [36, 31] on div "paul Clear" at bounding box center [155, 32] width 238 height 9
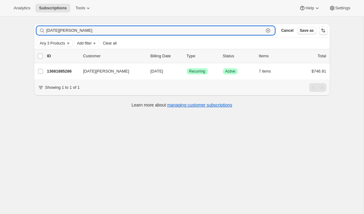
scroll to position [0, 0]
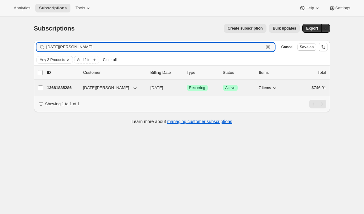
type input "noel c"
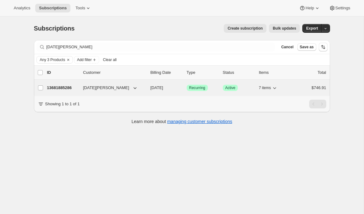
click at [72, 87] on p "13681885286" at bounding box center [62, 88] width 31 height 6
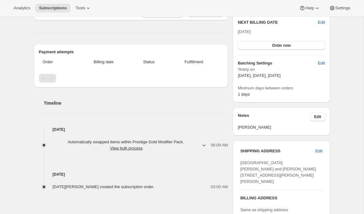
scroll to position [140, 0]
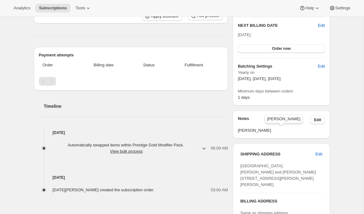
click at [257, 131] on span "Kylie Cocurullo" at bounding box center [281, 130] width 87 height 6
click at [317, 120] on span "Edit" at bounding box center [317, 119] width 7 height 5
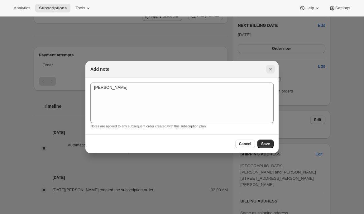
click at [272, 67] on icon "Close" at bounding box center [270, 69] width 6 height 6
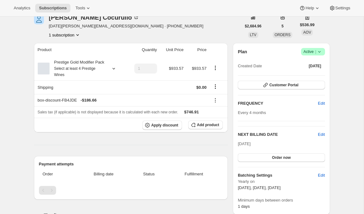
scroll to position [0, 0]
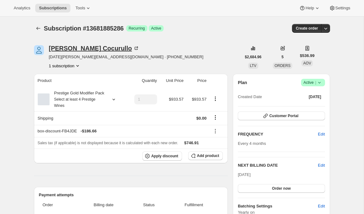
click at [59, 50] on div "Noel Cocurullo" at bounding box center [94, 48] width 91 height 6
click at [160, 63] on div "Noel Cocurullo noel.cocurullo@yahoo.co.nz · +64272430503 1 subscription" at bounding box center [137, 57] width 207 height 24
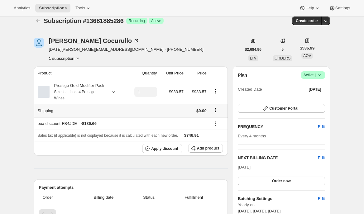
scroll to position [27, 0]
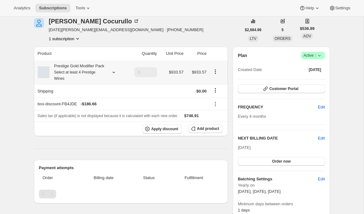
click at [111, 73] on icon at bounding box center [114, 72] width 6 height 6
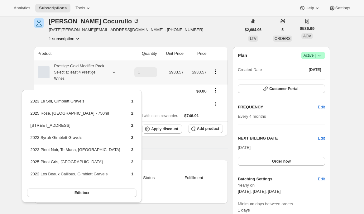
click at [111, 73] on icon at bounding box center [114, 72] width 6 height 6
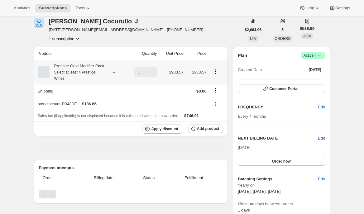
click at [113, 73] on icon at bounding box center [113, 73] width 2 height 2
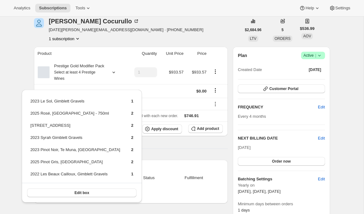
click at [173, 154] on div "Product Quantity Unit Price Price Prestige Gold Modifier Pack Select at least 4…" at bounding box center [131, 176] width 194 height 259
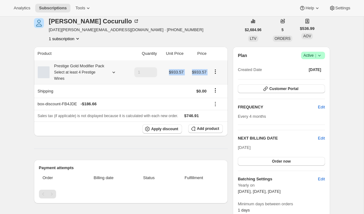
drag, startPoint x: 167, startPoint y: 76, endPoint x: 209, endPoint y: 78, distance: 42.1
click at [209, 78] on tr "Prestige Gold Modifier Pack Select at least 4 Prestige Wines 1 $933.57 $933.57" at bounding box center [131, 72] width 194 height 24
click at [178, 74] on span "$933.57" at bounding box center [176, 72] width 15 height 5
click at [87, 9] on icon at bounding box center [88, 8] width 6 height 6
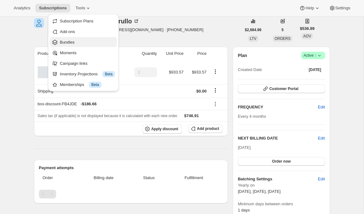
click at [76, 45] on span "Bundles" at bounding box center [87, 42] width 55 height 6
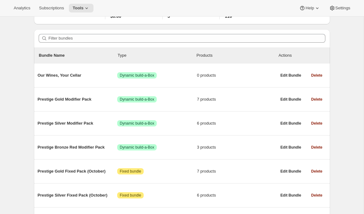
scroll to position [44, 0]
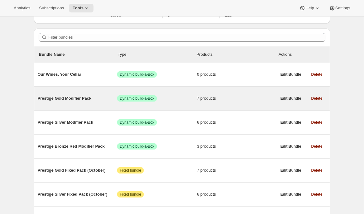
click at [86, 101] on div "Prestige Gold Modifier Pack Success Dynamic build-a-Box 7 products" at bounding box center [157, 98] width 239 height 6
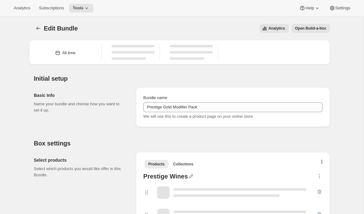
type input "Prestige Gold Modifier Pack"
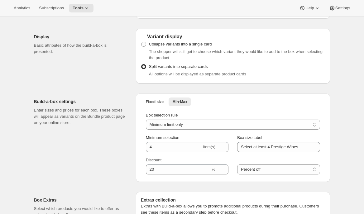
scroll to position [375, 0]
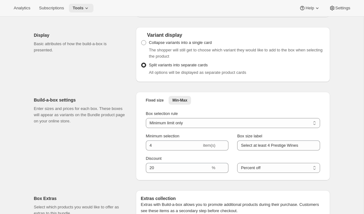
click at [90, 8] on icon at bounding box center [86, 8] width 6 height 6
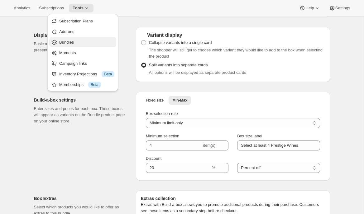
click at [81, 41] on span "Bundles" at bounding box center [86, 42] width 55 height 6
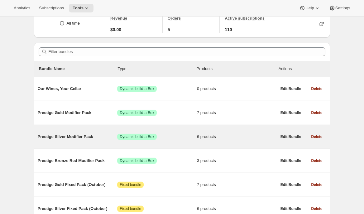
scroll to position [31, 0]
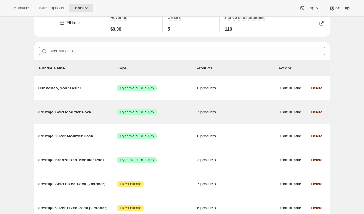
click at [76, 117] on div "Prestige Gold Modifier Pack Success Dynamic build-a-Box 7 products" at bounding box center [157, 112] width 239 height 16
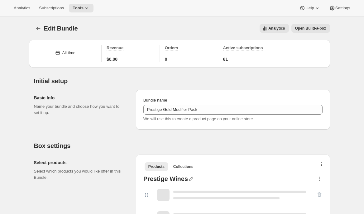
type input "Prestige Gold Modifier Pack"
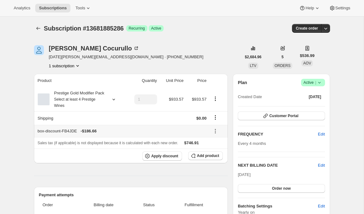
scroll to position [15, 0]
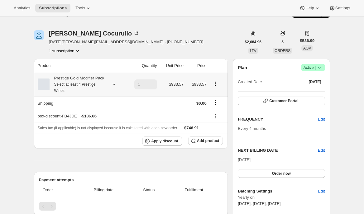
click at [115, 87] on icon at bounding box center [114, 84] width 6 height 6
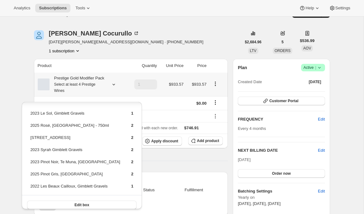
scroll to position [6, 0]
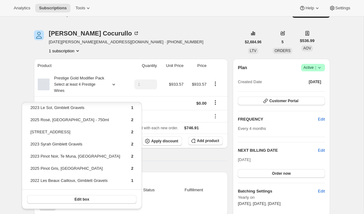
click at [174, 176] on div "Product Quantity Unit Price Price Prestige Gold Modifier Pack Select at least 4…" at bounding box center [131, 188] width 194 height 259
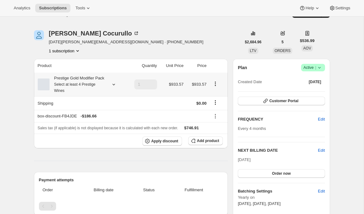
click at [111, 84] on div "Prestige Gold Modifier Pack Select at least 4 Prestige Wines" at bounding box center [81, 84] width 86 height 19
click at [111, 87] on icon at bounding box center [114, 84] width 6 height 6
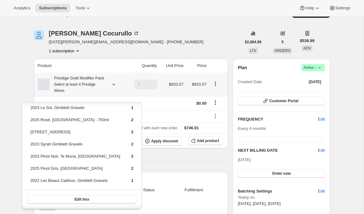
scroll to position [0, 0]
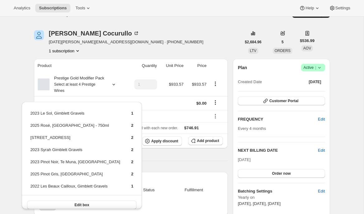
click at [172, 161] on hr at bounding box center [131, 161] width 194 height 0
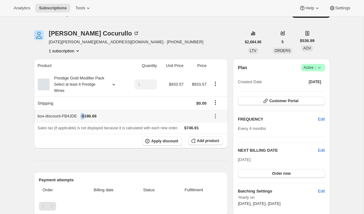
drag, startPoint x: 110, startPoint y: 123, endPoint x: 87, endPoint y: 123, distance: 23.0
click at [87, 119] on div "box-discount-FB4JDE - $186.66" at bounding box center [122, 116] width 169 height 6
click at [96, 119] on span "- $186.66" at bounding box center [89, 116] width 16 height 6
drag, startPoint x: 115, startPoint y: 126, endPoint x: 90, endPoint y: 125, distance: 25.2
click at [90, 122] on th "box-discount-FB4JDE - $186.66" at bounding box center [121, 116] width 174 height 12
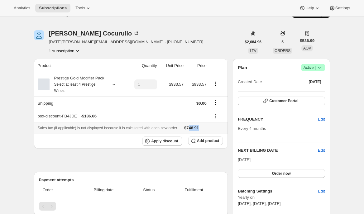
drag, startPoint x: 199, startPoint y: 134, endPoint x: 215, endPoint y: 134, distance: 16.2
click at [215, 131] on div "Sales tax (if applicable) is not displayed because it is calculated with each n…" at bounding box center [131, 128] width 186 height 6
click at [130, 161] on div "Product Quantity Unit Price Price Prestige Gold Modifier Pack Select at least 4…" at bounding box center [131, 188] width 194 height 259
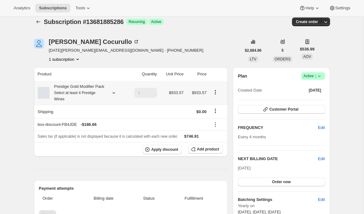
click at [114, 94] on icon at bounding box center [114, 93] width 6 height 6
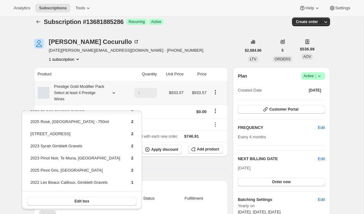
scroll to position [0, 0]
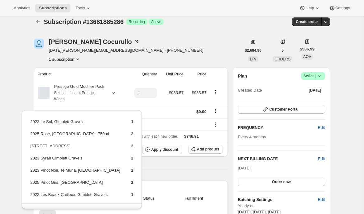
click at [149, 169] on hr at bounding box center [131, 169] width 194 height 0
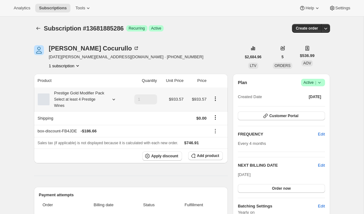
click at [112, 102] on icon at bounding box center [114, 99] width 6 height 6
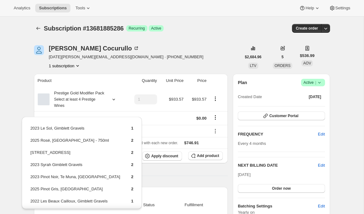
click at [159, 178] on div "Product Quantity Unit Price Price Prestige Gold Modifier Pack Select at least 4…" at bounding box center [131, 203] width 194 height 259
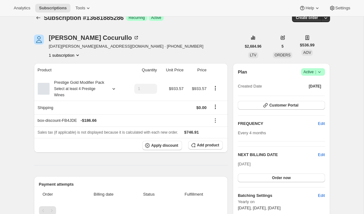
scroll to position [12, 0]
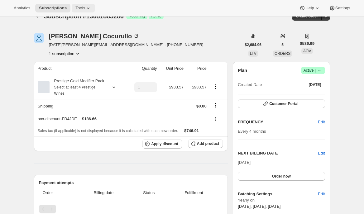
click at [88, 6] on icon at bounding box center [88, 8] width 6 height 6
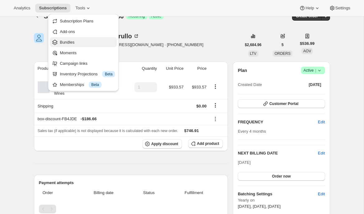
click at [85, 43] on span "Bundles" at bounding box center [87, 42] width 55 height 6
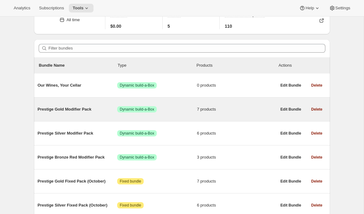
scroll to position [34, 0]
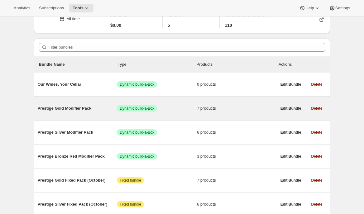
click at [89, 110] on span "Prestige Gold Modifier Pack" at bounding box center [78, 108] width 80 height 6
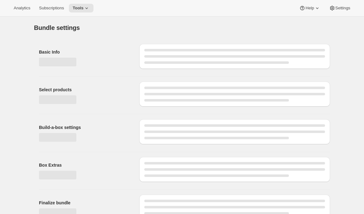
type input "Prestige Gold Modifier Pack"
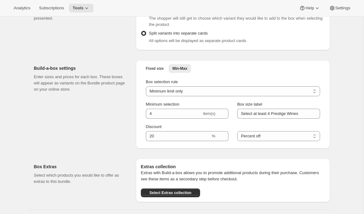
scroll to position [406, 0]
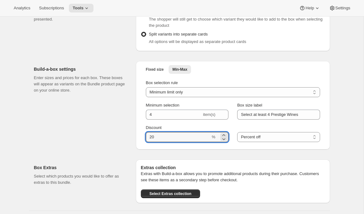
drag, startPoint x: 159, startPoint y: 137, endPoint x: 141, endPoint y: 137, distance: 18.1
click at [141, 137] on div "Box selection rule Minimum limit only Maximum limit only Minimum and Maximum li…" at bounding box center [233, 111] width 184 height 70
type input "15"
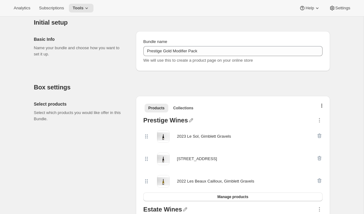
scroll to position [0, 0]
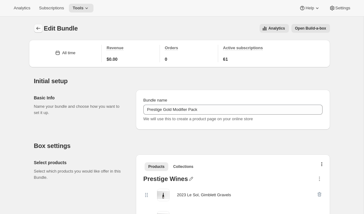
click at [39, 26] on icon "Bundles" at bounding box center [38, 28] width 6 height 6
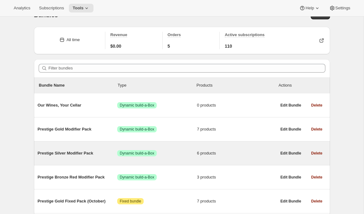
scroll to position [16, 0]
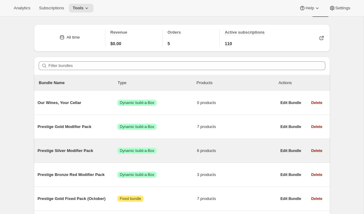
click at [80, 149] on span "Prestige Silver Modifier Pack" at bounding box center [78, 151] width 80 height 6
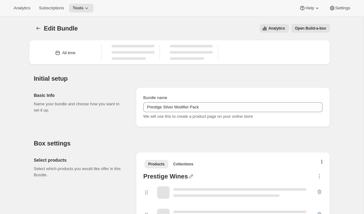
type input "Prestige Silver Modifier Pack"
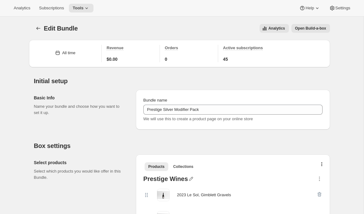
scroll to position [328, 0]
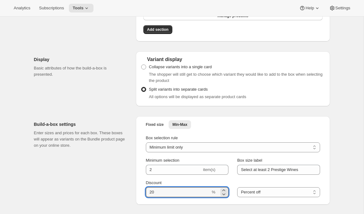
drag, startPoint x: 157, startPoint y: 193, endPoint x: 136, endPoint y: 193, distance: 21.2
click at [136, 193] on div "Fixed size Min-Max More views Fixed size Min-Max More views Box selection rule …" at bounding box center [233, 160] width 194 height 88
type input "15"
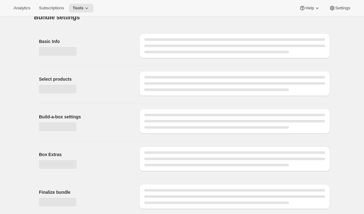
scroll to position [0, 0]
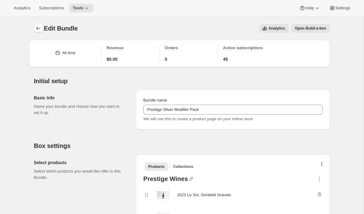
click at [37, 30] on icon "Bundles" at bounding box center [38, 28] width 6 height 6
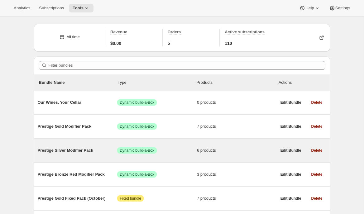
scroll to position [22, 0]
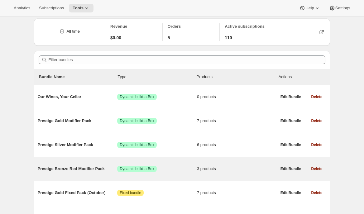
click at [91, 165] on div "Prestige Bronze Red Modifier Pack Success Dynamic build-a-Box 3 products" at bounding box center [157, 169] width 239 height 16
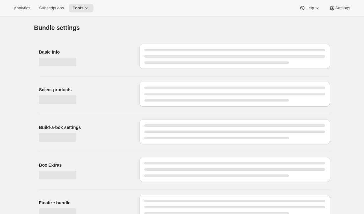
type input "Prestige Bronze Red Modifier Pack"
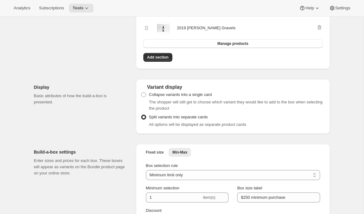
scroll to position [281, 0]
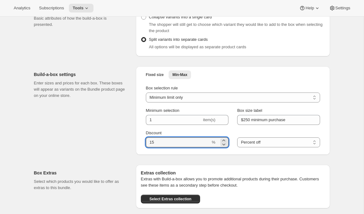
drag, startPoint x: 155, startPoint y: 142, endPoint x: 139, endPoint y: 142, distance: 15.3
click at [139, 142] on div "Fixed size Min-Max More views Fixed size Min-Max More views Box selection rule …" at bounding box center [233, 110] width 194 height 88
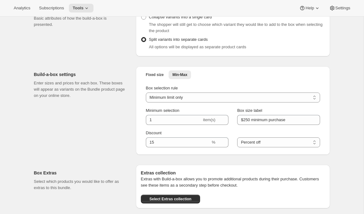
click at [129, 144] on div "Build-a-box settings Enter sizes and prices for each box. These boxes will appe…" at bounding box center [82, 110] width 97 height 88
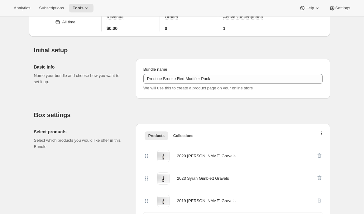
scroll to position [0, 0]
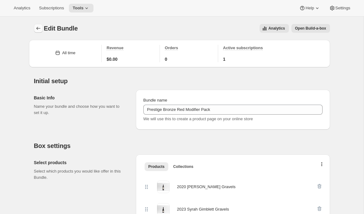
click at [39, 29] on icon "Bundles" at bounding box center [38, 28] width 6 height 6
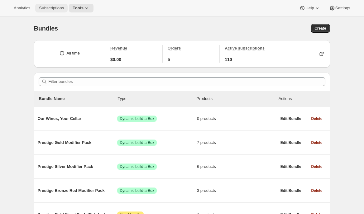
click at [53, 7] on span "Subscriptions" at bounding box center [51, 8] width 25 height 5
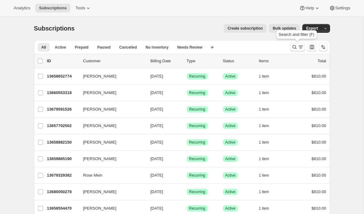
click at [297, 48] on icon "Search and filter results" at bounding box center [300, 47] width 6 height 6
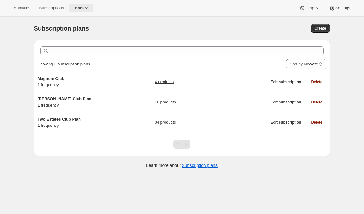
click at [80, 10] on span "Tools" at bounding box center [78, 8] width 11 height 5
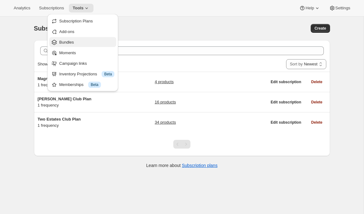
click at [76, 42] on span "Bundles" at bounding box center [86, 42] width 55 height 6
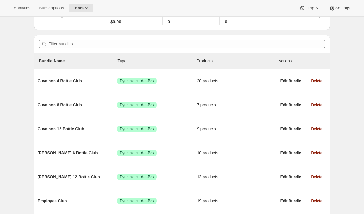
scroll to position [33, 0]
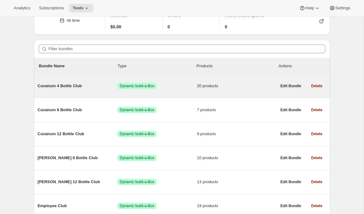
click at [68, 85] on span "Cuvaison 4 Bottle Club" at bounding box center [78, 86] width 80 height 6
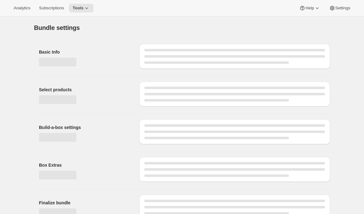
type input "Cuvaison 4 Bottle Club"
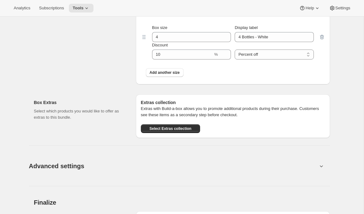
scroll to position [956, 0]
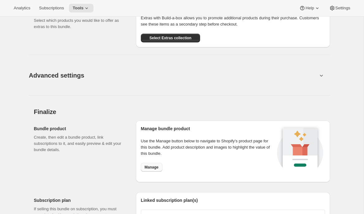
click at [152, 167] on span "Manage" at bounding box center [151, 167] width 14 height 5
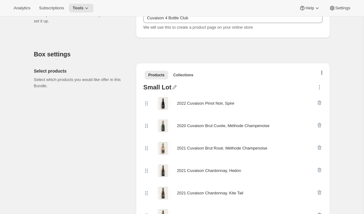
scroll to position [0, 0]
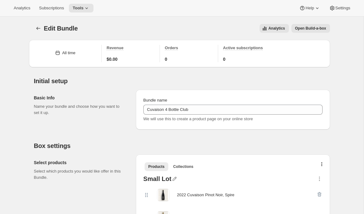
click at [39, 28] on icon "Bundles" at bounding box center [38, 28] width 6 height 6
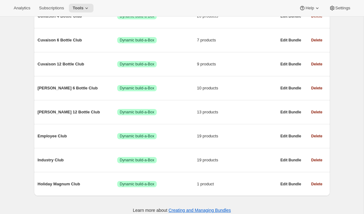
scroll to position [103, 0]
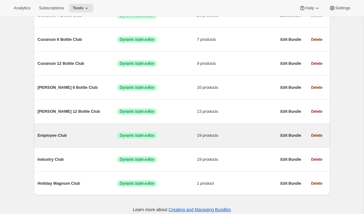
click at [72, 134] on span "Employee Club" at bounding box center [78, 135] width 80 height 6
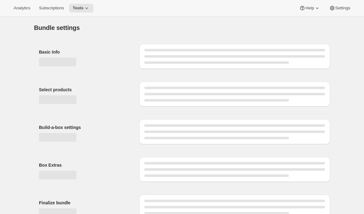
type input "Employee Club"
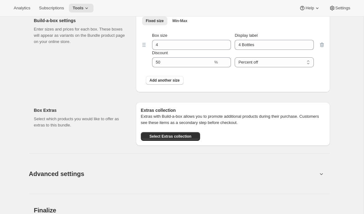
scroll to position [844, 0]
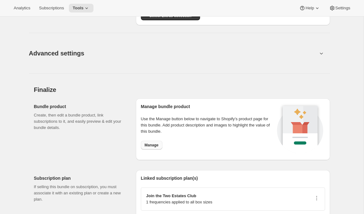
click at [148, 145] on span "Manage" at bounding box center [151, 145] width 14 height 5
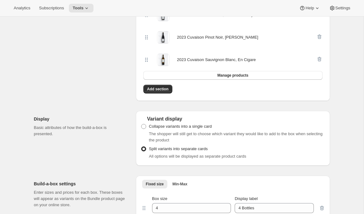
scroll to position [0, 0]
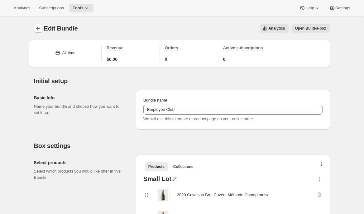
click at [38, 29] on icon "Bundles" at bounding box center [38, 28] width 6 height 6
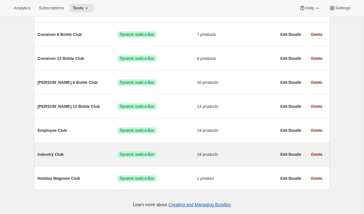
scroll to position [108, 0]
click at [62, 151] on div "Industry Club Success Dynamic build-a-Box 19 products" at bounding box center [157, 154] width 239 height 16
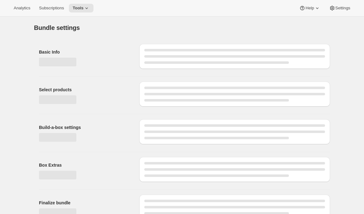
type input "Industry Club"
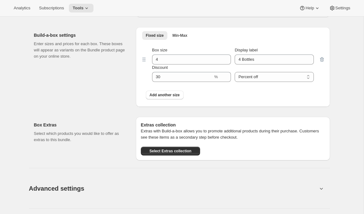
scroll to position [832, 0]
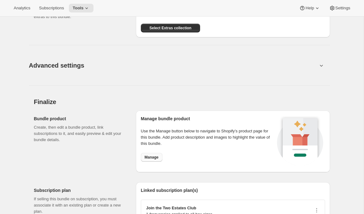
click at [152, 157] on span "Manage" at bounding box center [151, 157] width 14 height 5
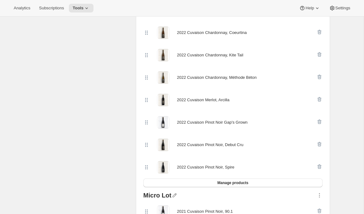
scroll to position [0, 0]
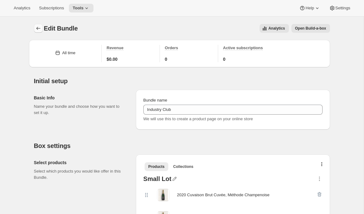
click at [39, 28] on icon "Bundles" at bounding box center [38, 28] width 6 height 6
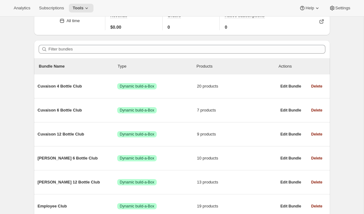
scroll to position [34, 0]
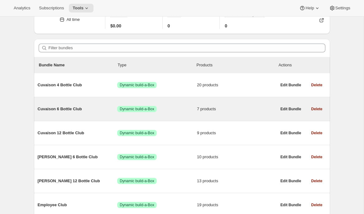
click at [87, 110] on span "Cuvaison 6 Bottle Club" at bounding box center [78, 109] width 80 height 6
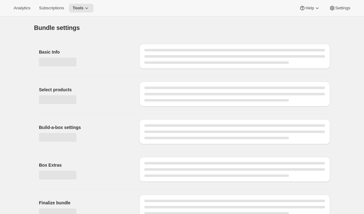
type input "Cuvaison 6 Bottle Club"
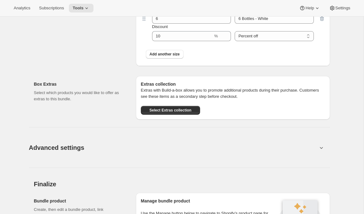
scroll to position [685, 0]
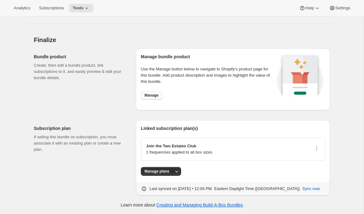
click at [147, 98] on button "Manage" at bounding box center [151, 95] width 21 height 9
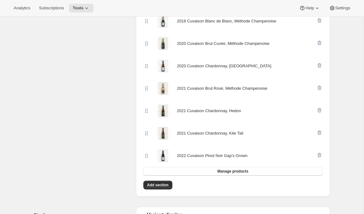
scroll to position [0, 0]
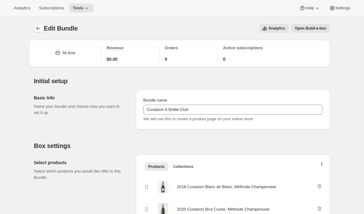
click at [36, 27] on icon "Bundles" at bounding box center [38, 28] width 6 height 6
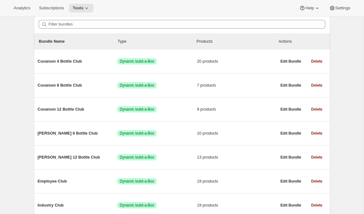
scroll to position [97, 0]
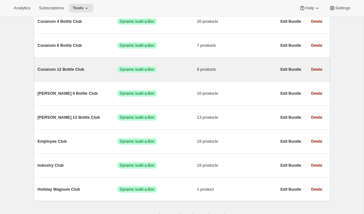
click at [81, 71] on span "Cuvaison 12 Bottle Club" at bounding box center [78, 69] width 80 height 6
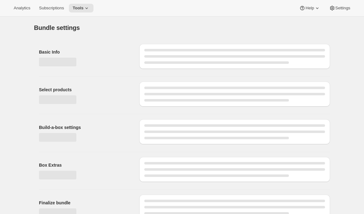
type input "Cuvaison 12 Bottle Club"
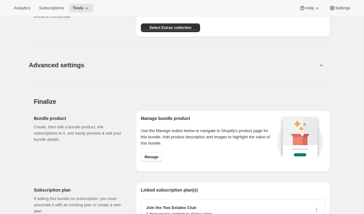
scroll to position [729, 0]
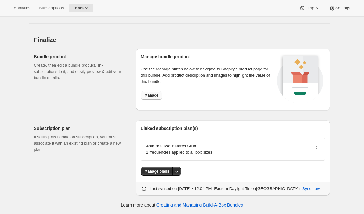
click at [153, 97] on span "Manage" at bounding box center [151, 95] width 14 height 5
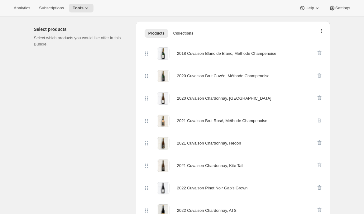
scroll to position [0, 0]
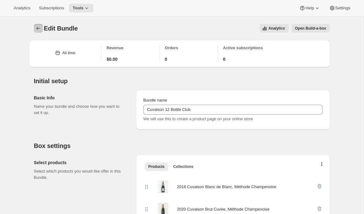
click at [36, 27] on icon "Bundles" at bounding box center [38, 28] width 6 height 6
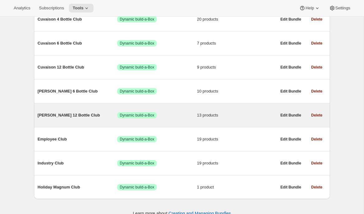
scroll to position [97, 0]
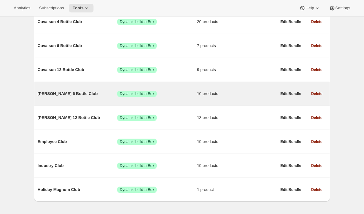
click at [74, 95] on span "[PERSON_NAME] 6 Bottle Club" at bounding box center [78, 94] width 80 height 6
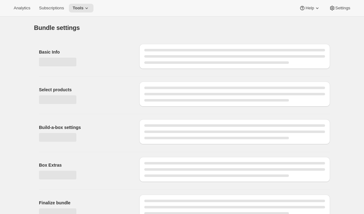
type input "[PERSON_NAME] 6 Bottle Club"
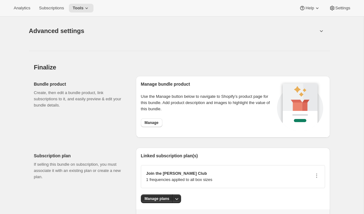
scroll to position [662, 0]
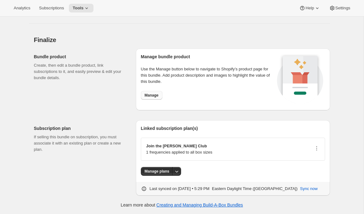
click at [151, 97] on span "Manage" at bounding box center [151, 95] width 14 height 5
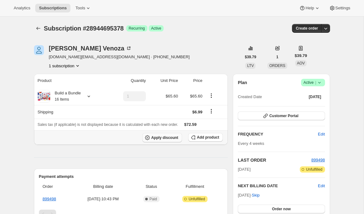
click at [157, 138] on span "Apply discount" at bounding box center [164, 137] width 27 height 5
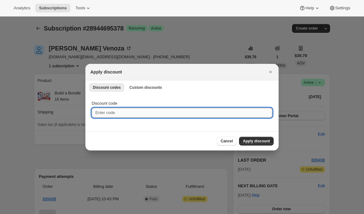
click at [156, 109] on input "Discount code" at bounding box center [182, 113] width 181 height 10
paste input "box-discount-CY80Q9"
type input "box-discount-CY80Q9"
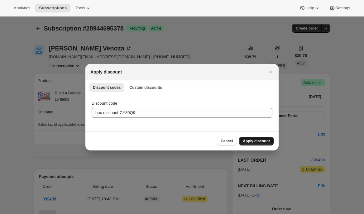
click at [265, 140] on span "Apply discount" at bounding box center [255, 141] width 27 height 5
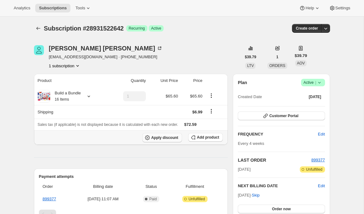
click at [168, 136] on span "Apply discount" at bounding box center [164, 137] width 27 height 5
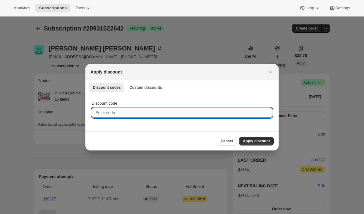
click at [148, 112] on input "Discount code" at bounding box center [182, 113] width 181 height 10
paste input "box-discount-CY80Q9"
type input "box-discount-CY80Q9"
click at [257, 141] on span "Apply discount" at bounding box center [255, 141] width 27 height 5
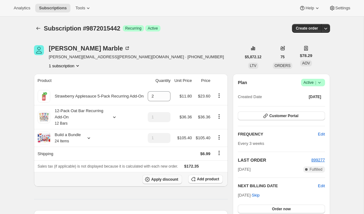
click at [151, 181] on span "Apply discount" at bounding box center [164, 179] width 27 height 5
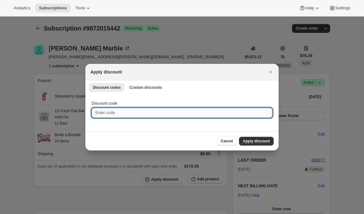
click at [143, 114] on input "Discount code" at bounding box center [182, 113] width 181 height 10
paste input "box-discount-ZD0Z38"
type input "box-discount-ZD0Z38"
click at [257, 140] on span "Apply discount" at bounding box center [255, 141] width 27 height 5
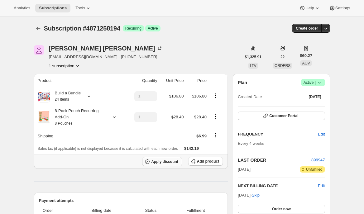
click at [148, 161] on icon "button" at bounding box center [147, 161] width 5 height 5
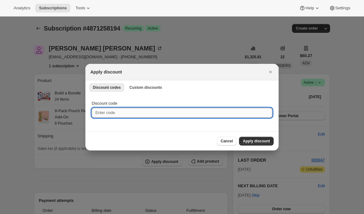
click at [141, 113] on input "Discount code" at bounding box center [182, 113] width 181 height 10
paste input "box-discount-ZD0Z38"
type input "box-discount-ZD0Z38"
click at [252, 140] on span "Apply discount" at bounding box center [255, 141] width 27 height 5
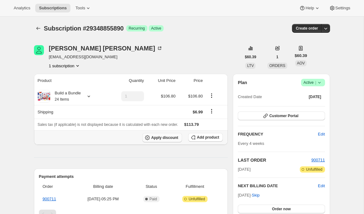
click at [154, 136] on span "Apply discount" at bounding box center [164, 137] width 27 height 5
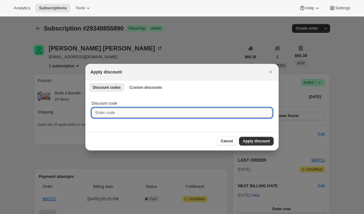
click at [141, 113] on input "Discount code" at bounding box center [182, 113] width 181 height 10
paste input "box-discount-ZD0Z38"
type input "box-discount-ZD0Z38"
click at [257, 140] on span "Apply discount" at bounding box center [255, 141] width 27 height 5
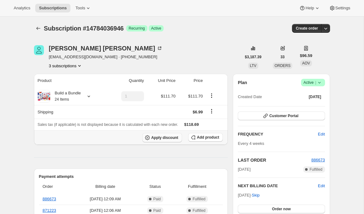
click at [164, 137] on span "Apply discount" at bounding box center [164, 137] width 27 height 5
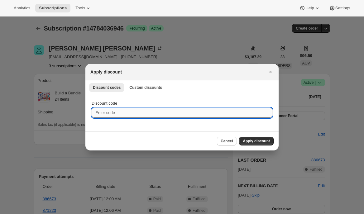
click at [140, 109] on input "Discount code" at bounding box center [182, 113] width 181 height 10
paste input "box-discount-ZD0Z38"
type input "box-discount-ZD0Z38"
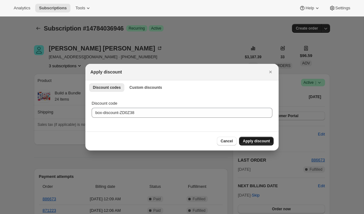
click at [265, 143] on span "Apply discount" at bounding box center [255, 141] width 27 height 5
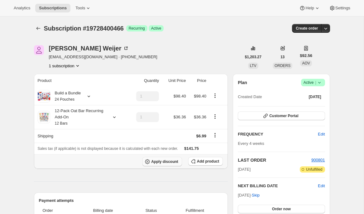
click at [168, 162] on span "Apply discount" at bounding box center [164, 161] width 27 height 5
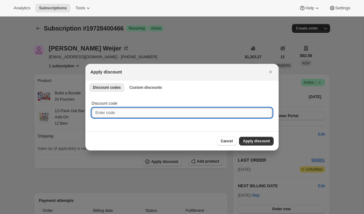
click at [159, 117] on input "Discount code" at bounding box center [182, 113] width 181 height 10
paste input "box-discount-ZD0Z38"
type input "box-discount-ZD0Z38"
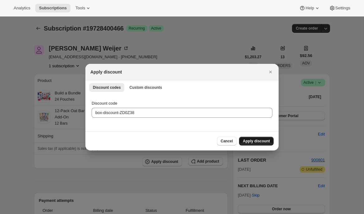
click at [247, 140] on span "Apply discount" at bounding box center [255, 141] width 27 height 5
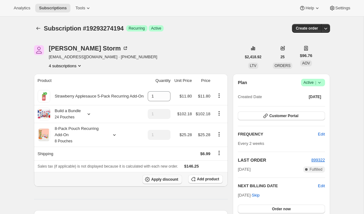
click at [160, 179] on span "Apply discount" at bounding box center [164, 179] width 27 height 5
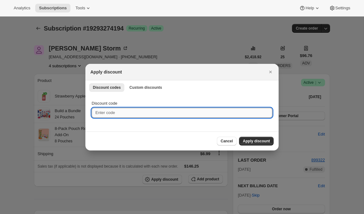
click at [146, 117] on input "Discount code" at bounding box center [182, 113] width 181 height 10
paste input "box-discount-ZD0Z38"
type input "box-discount-ZD0Z38"
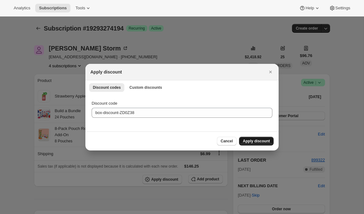
click at [252, 139] on span "Apply discount" at bounding box center [255, 141] width 27 height 5
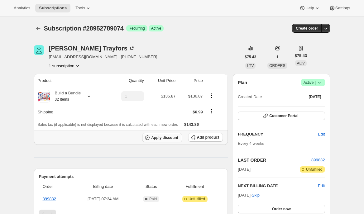
click at [167, 139] on span "Apply discount" at bounding box center [164, 137] width 27 height 5
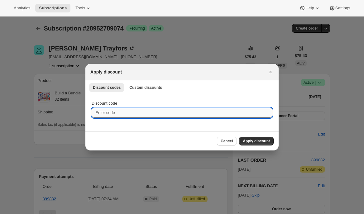
click at [157, 115] on input "Discount code" at bounding box center [182, 113] width 181 height 10
paste input "box-discount-2SEP6B"
type input "box-discount-2SEP6B"
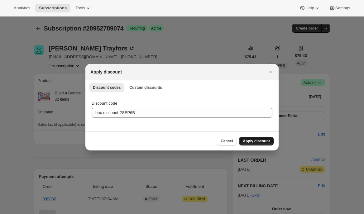
click at [258, 141] on span "Apply discount" at bounding box center [255, 141] width 27 height 5
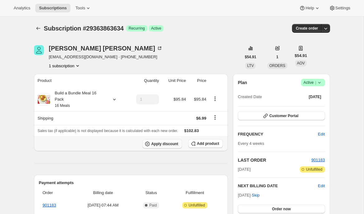
click at [149, 144] on icon "button" at bounding box center [147, 143] width 5 height 5
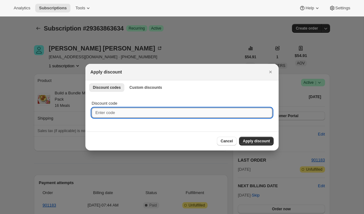
click at [131, 116] on input "Discount code" at bounding box center [182, 113] width 181 height 10
paste input "box-discount-L1D9JY"
type input "box-discount-L1D9JY"
click at [249, 140] on span "Apply discount" at bounding box center [255, 141] width 27 height 5
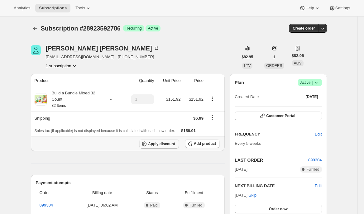
click at [162, 143] on span "Apply discount" at bounding box center [161, 143] width 27 height 5
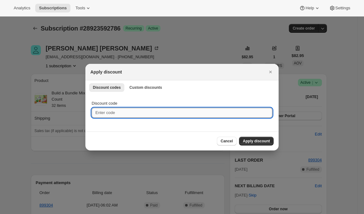
click at [147, 112] on input "Discount code" at bounding box center [182, 113] width 181 height 10
paste input "box-discount-620XP3"
type input "box-discount-620XP3"
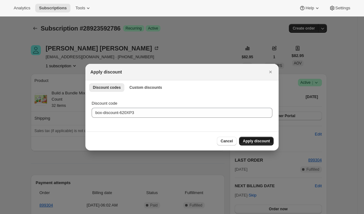
click at [254, 138] on button "Apply discount" at bounding box center [256, 141] width 35 height 9
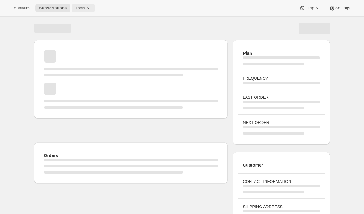
click at [81, 10] on span "Tools" at bounding box center [80, 8] width 10 height 5
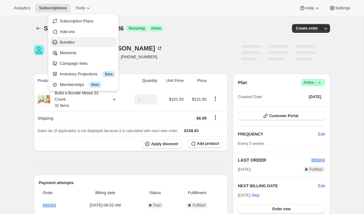
click at [82, 45] on span "Bundles" at bounding box center [87, 42] width 55 height 6
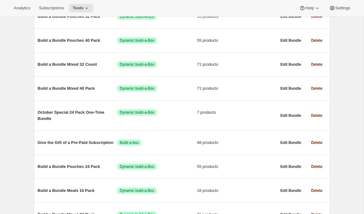
scroll to position [288, 0]
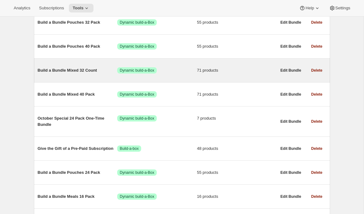
click at [77, 71] on span "Build a Bundle Mixed 32 Count" at bounding box center [78, 70] width 80 height 6
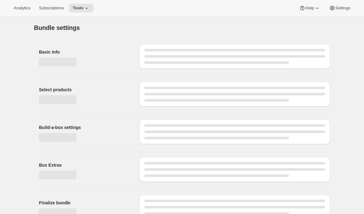
type input "Build a Bundle Mixed 32 Count"
checkbox input "true"
select select "MINIMUM"
type input "Select at least 8 meals"
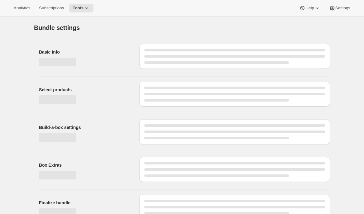
select select "gid://shopify/ProductVariant/41182055432274_6321b5ac-0d1c-4f8d-8ffe-6193e28b69b8"
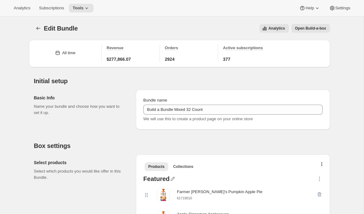
click at [39, 28] on icon "Bundles" at bounding box center [38, 28] width 6 height 6
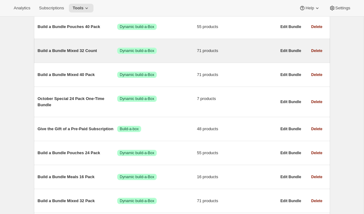
scroll to position [257, 0]
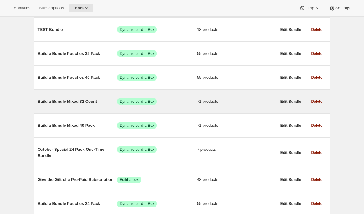
click at [90, 105] on span "Build a Bundle Mixed 32 Count" at bounding box center [78, 101] width 80 height 6
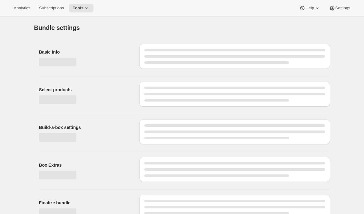
type input "Build a Bundle Mixed 32 Count"
checkbox input "true"
select select "MINIMUM"
type input "Select at least 8 meals"
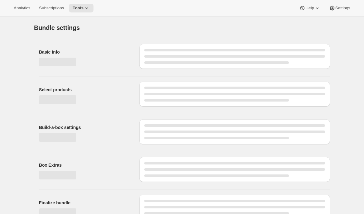
select select "gid://shopify/ProductVariant/41182055432274_6321b5ac-0d1c-4f8d-8ffe-6193e28b69b8"
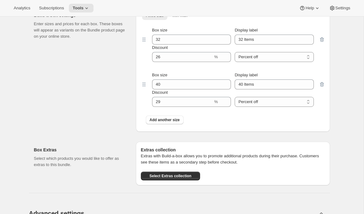
scroll to position [2076, 0]
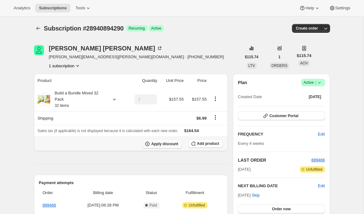
click at [169, 144] on span "Apply discount" at bounding box center [164, 143] width 27 height 5
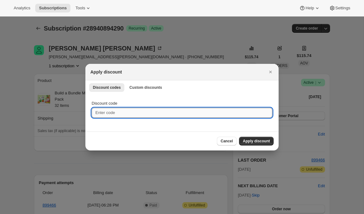
click at [162, 113] on input "Discount code" at bounding box center [182, 113] width 181 height 10
paste input "box-discount-620XP3"
type input "box-discount-620XP3"
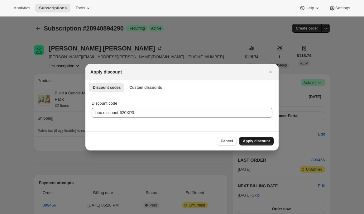
click at [256, 141] on span "Apply discount" at bounding box center [255, 141] width 27 height 5
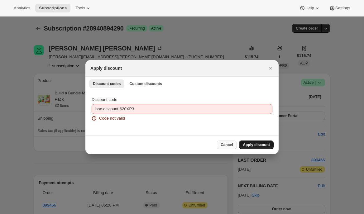
click at [227, 144] on span "Cancel" at bounding box center [226, 144] width 12 height 5
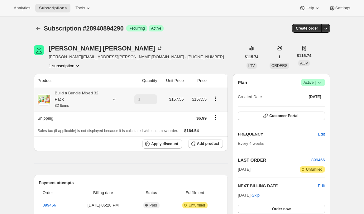
click at [109, 98] on div at bounding box center [113, 99] width 9 height 6
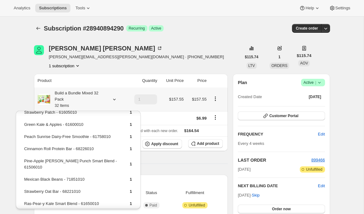
scroll to position [25, 0]
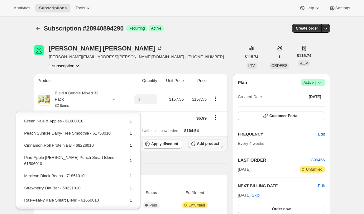
click at [208, 143] on span "Add product" at bounding box center [208, 143] width 22 height 5
